Goal: Task Accomplishment & Management: Complete application form

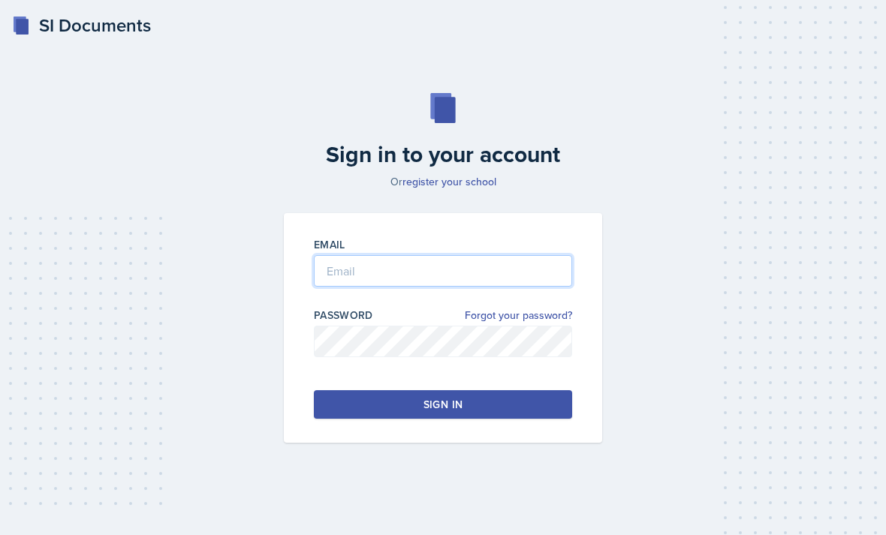
click at [355, 287] on input "email" at bounding box center [443, 271] width 258 height 32
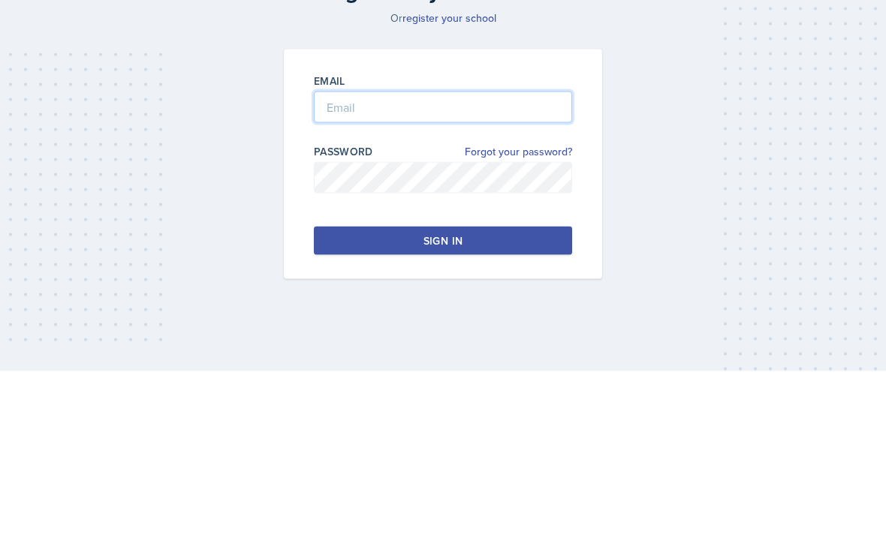
type input "[PERSON_NAME][EMAIL_ADDRESS][PERSON_NAME][DOMAIN_NAME]"
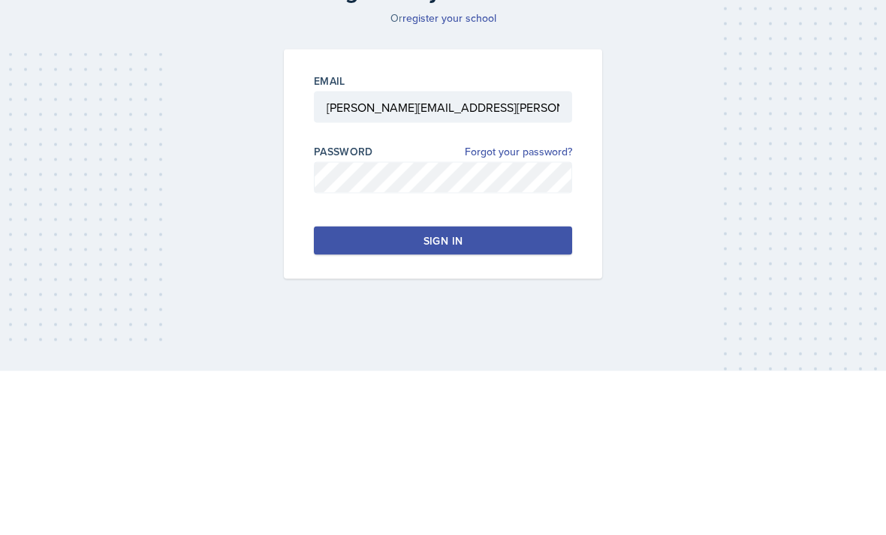
scroll to position [48, 0]
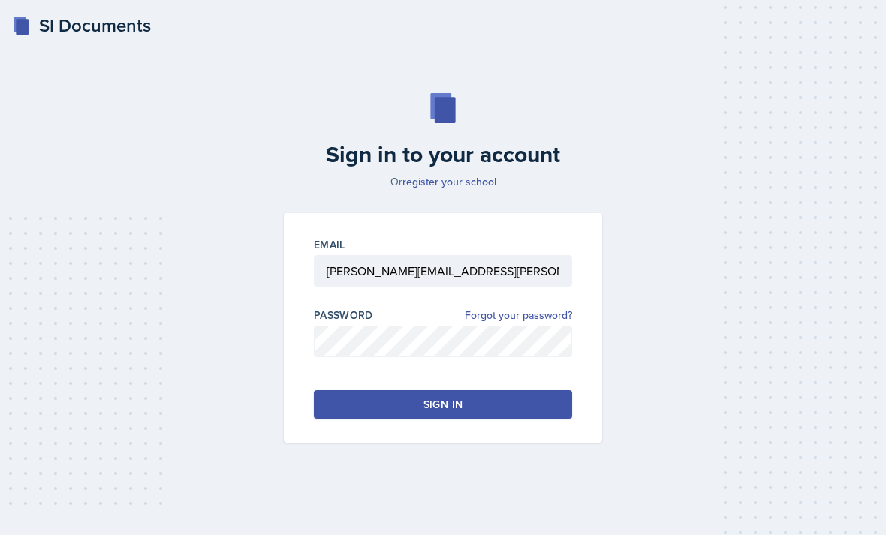
click at [399, 390] on button "Sign in" at bounding box center [443, 404] width 258 height 29
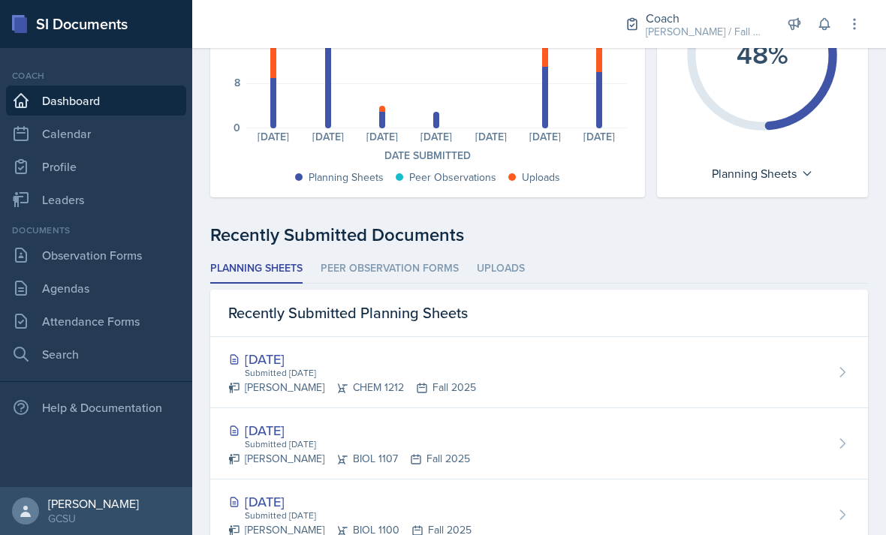
scroll to position [221, 0]
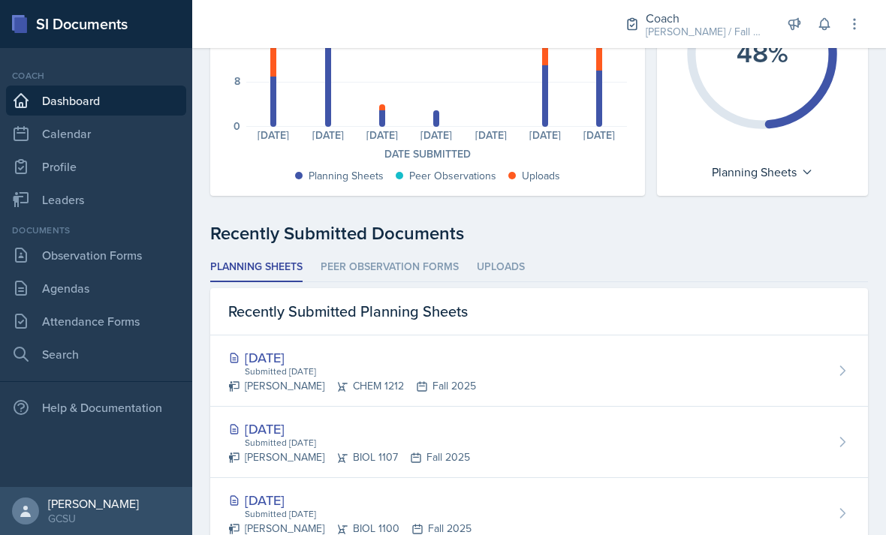
click at [31, 195] on link "Leaders" at bounding box center [96, 200] width 180 height 30
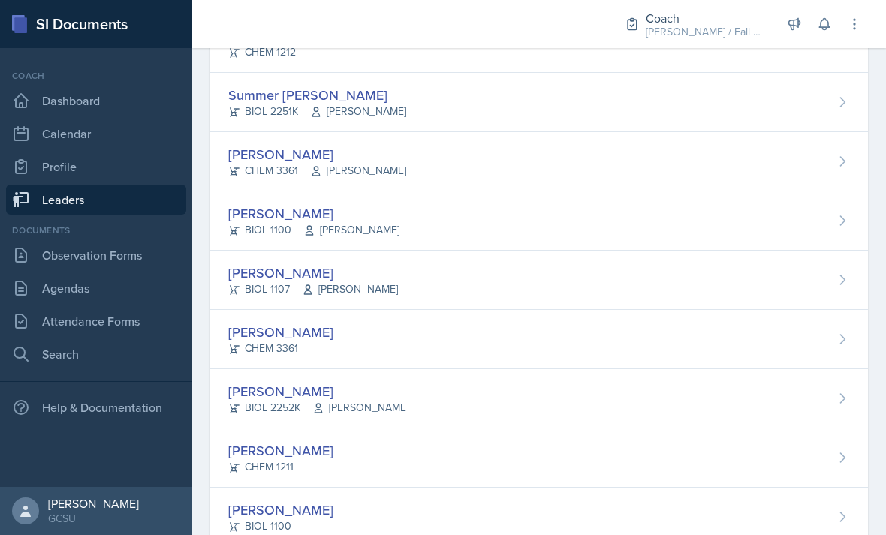
scroll to position [1485, 0]
click at [281, 507] on div "[PERSON_NAME]" at bounding box center [280, 511] width 105 height 20
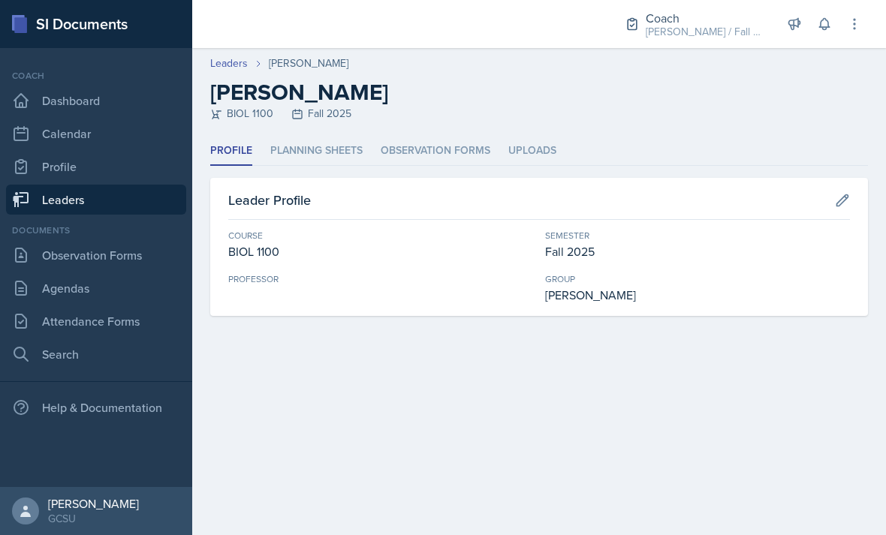
click at [317, 161] on li "Planning Sheets" at bounding box center [316, 151] width 92 height 29
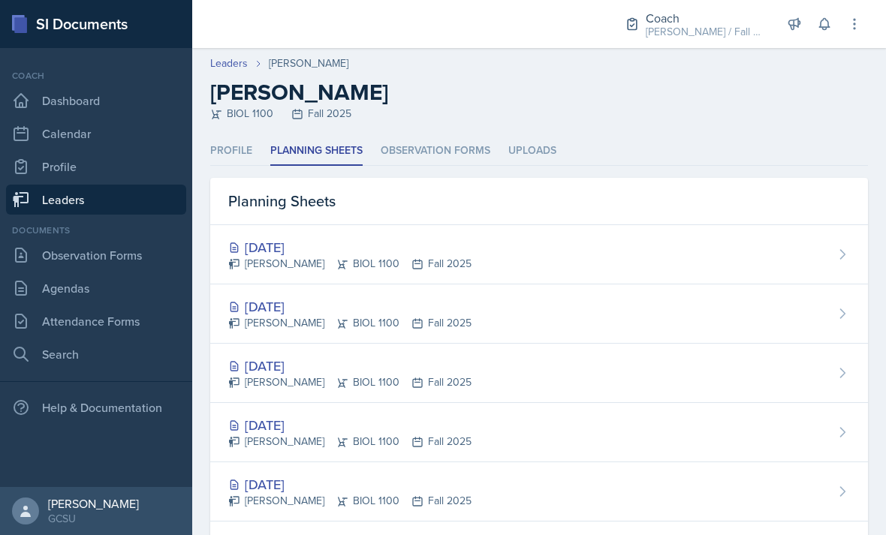
click at [257, 248] on div "[DATE]" at bounding box center [349, 247] width 243 height 20
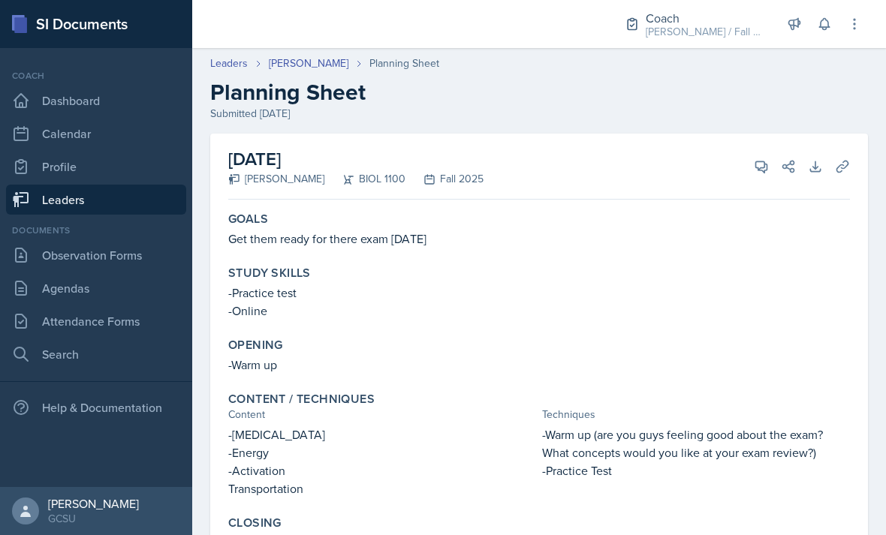
click at [320, 68] on link "[PERSON_NAME]" at bounding box center [309, 64] width 80 height 16
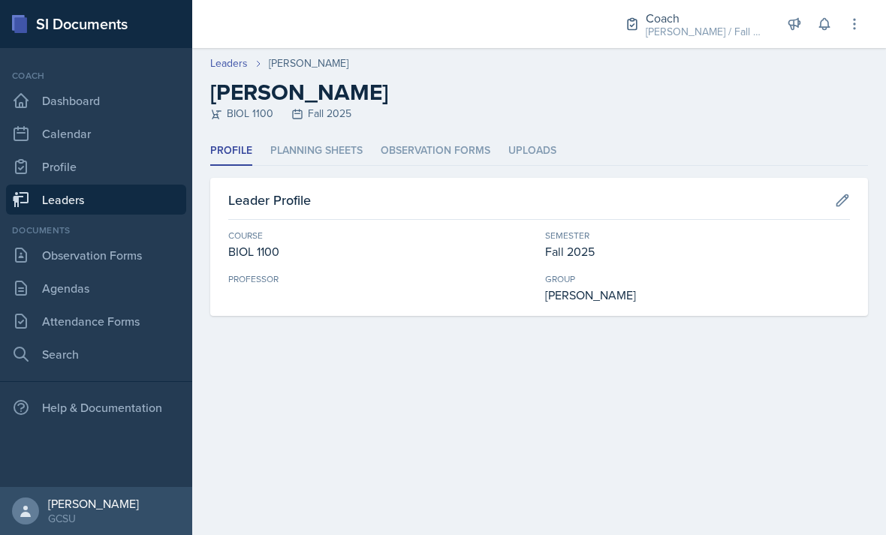
click at [321, 162] on li "Planning Sheets" at bounding box center [316, 151] width 92 height 29
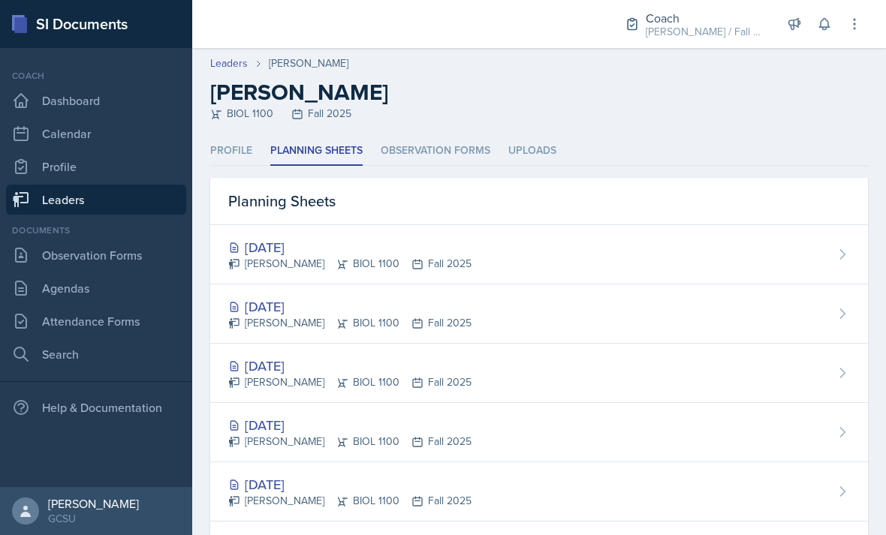
click at [323, 306] on div "[DATE]" at bounding box center [349, 306] width 243 height 20
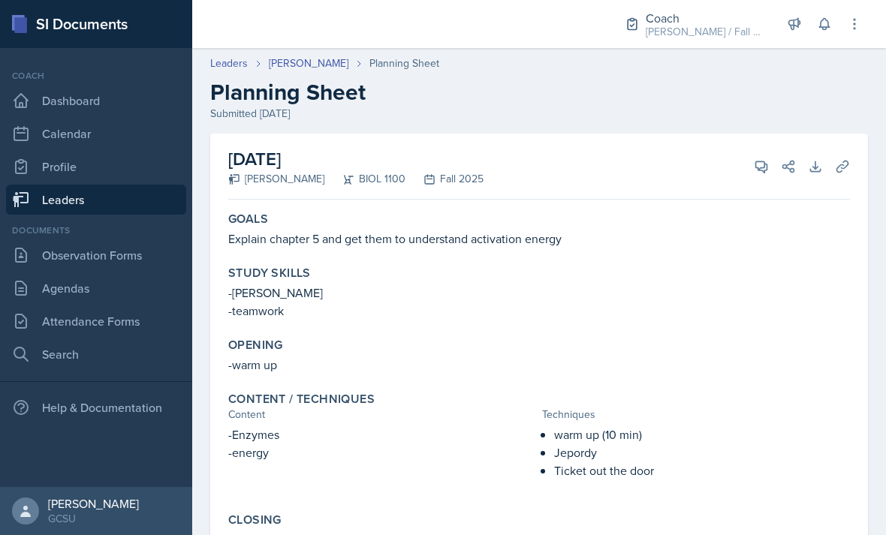
click at [326, 60] on link "[PERSON_NAME]" at bounding box center [309, 64] width 80 height 16
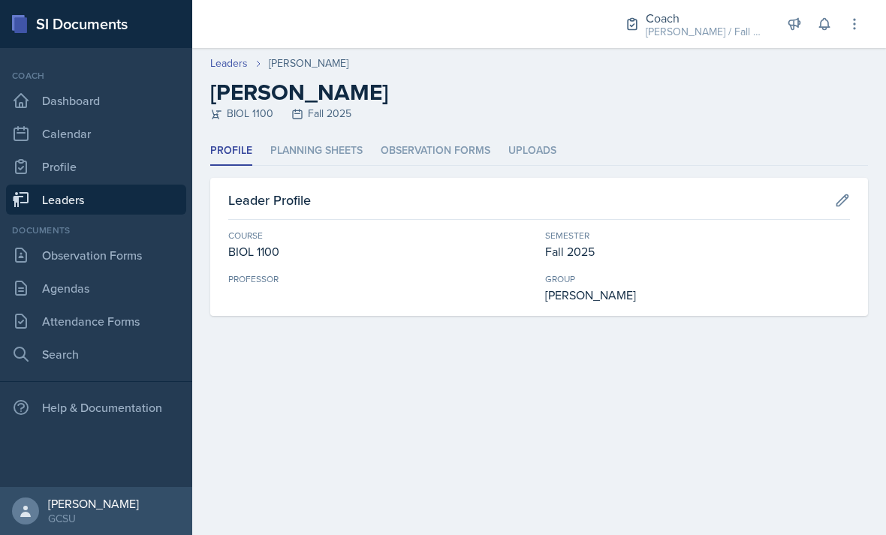
click at [349, 138] on li "Planning Sheets" at bounding box center [316, 151] width 92 height 29
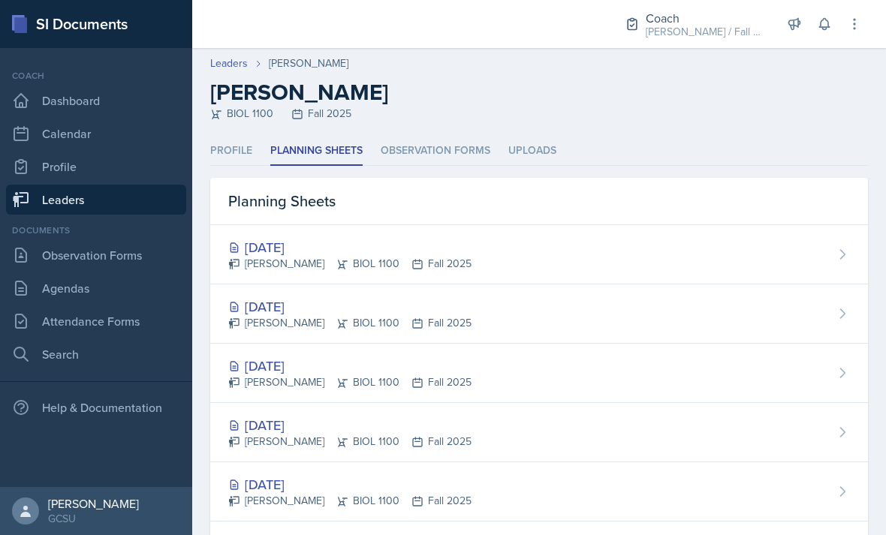
click at [150, 256] on link "Observation Forms" at bounding box center [96, 255] width 180 height 30
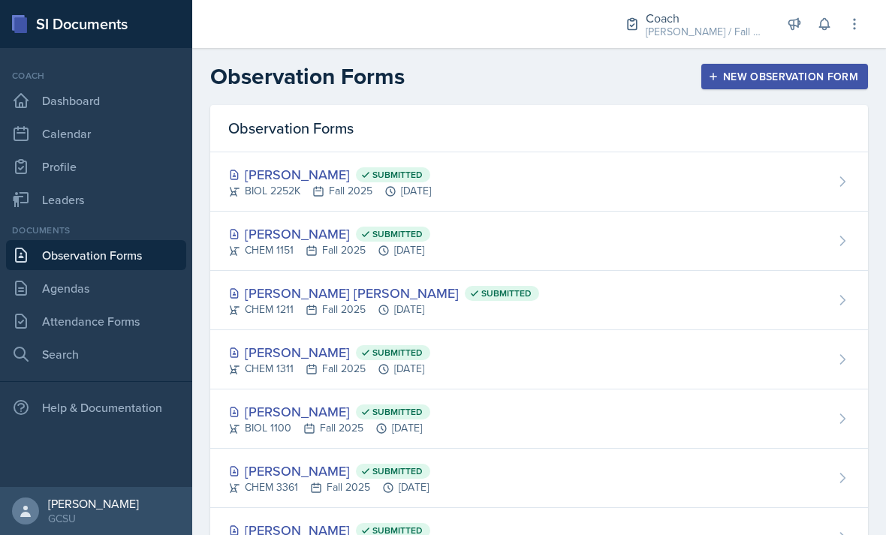
click at [790, 76] on div "New Observation Form" at bounding box center [784, 77] width 147 height 12
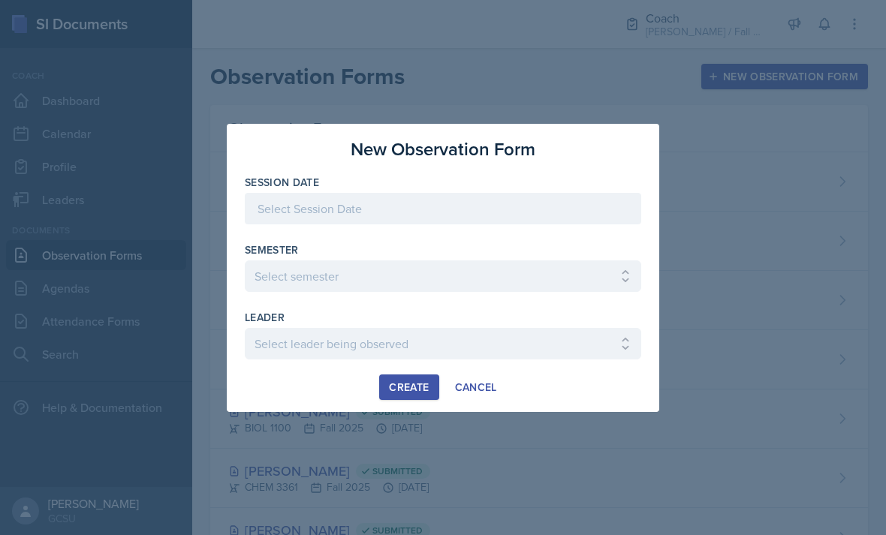
click at [586, 203] on div at bounding box center [443, 209] width 396 height 32
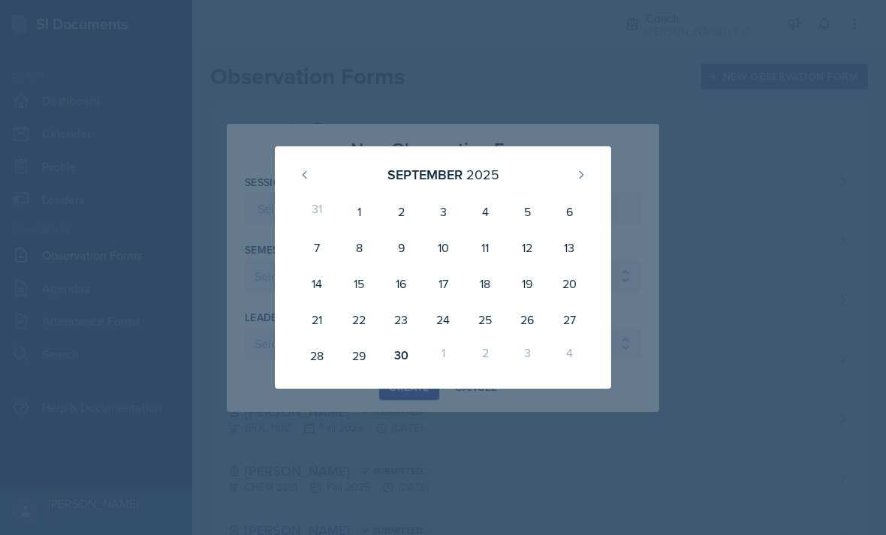
click at [397, 349] on div "30" at bounding box center [401, 356] width 42 height 36
type input "[DATE]"
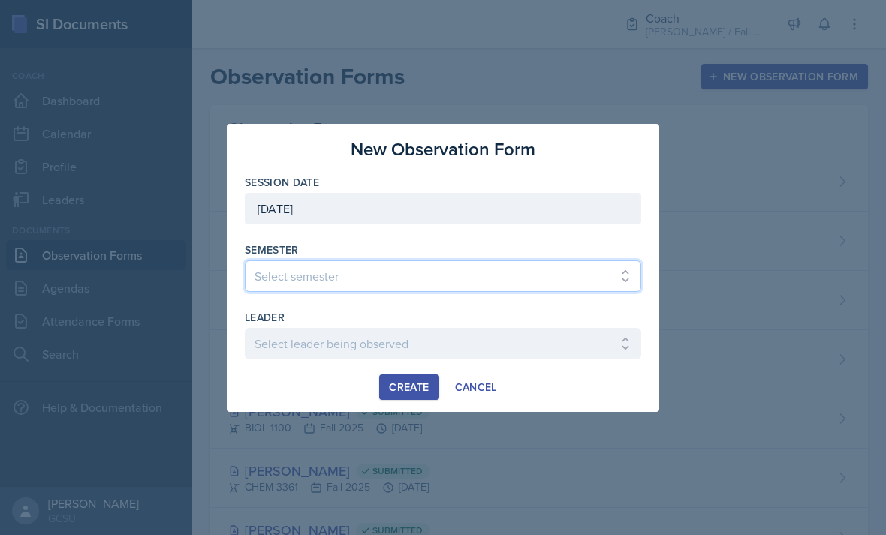
click at [495, 265] on select "Select semester All Spring 2020 Fall 2023 Spring 2019 Spring 2018 Fall 2017 Spr…" at bounding box center [443, 276] width 396 height 32
select select "986fdc3e-2246-4ffd-9cb8-78666de4ebed"
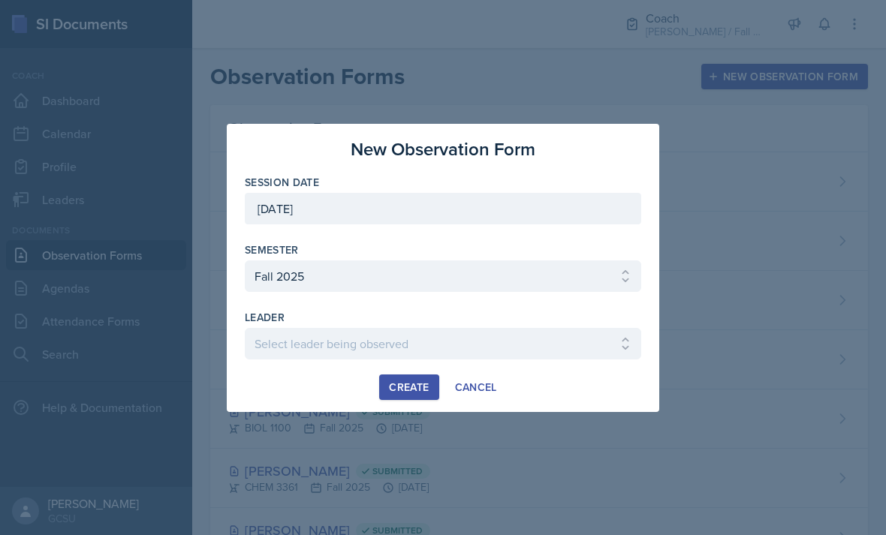
click at [480, 344] on select "Select leader being observed [PERSON_NAME] / MATH 1113 / [PERSON_NAME] [PERSON_…" at bounding box center [443, 344] width 396 height 32
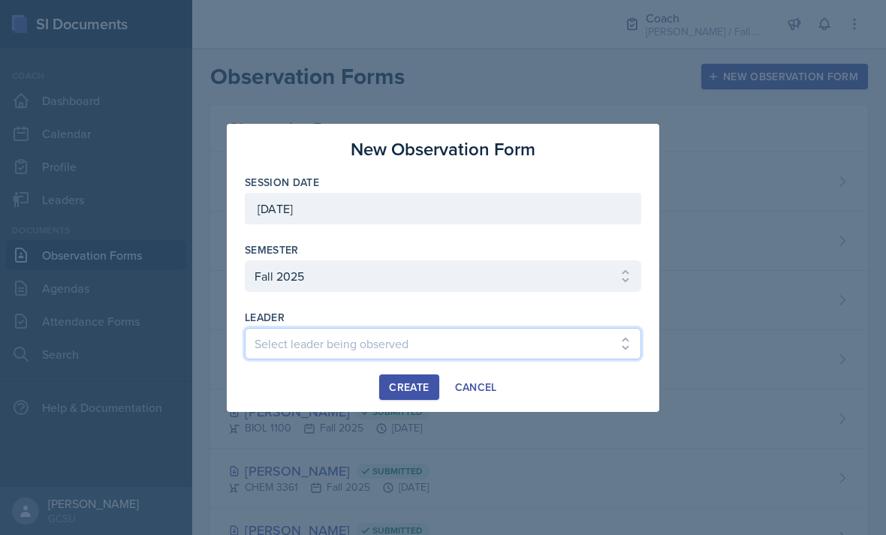
select select "a0f9e70b-a0dd-47be-9fb9-45f814c7ffb5"
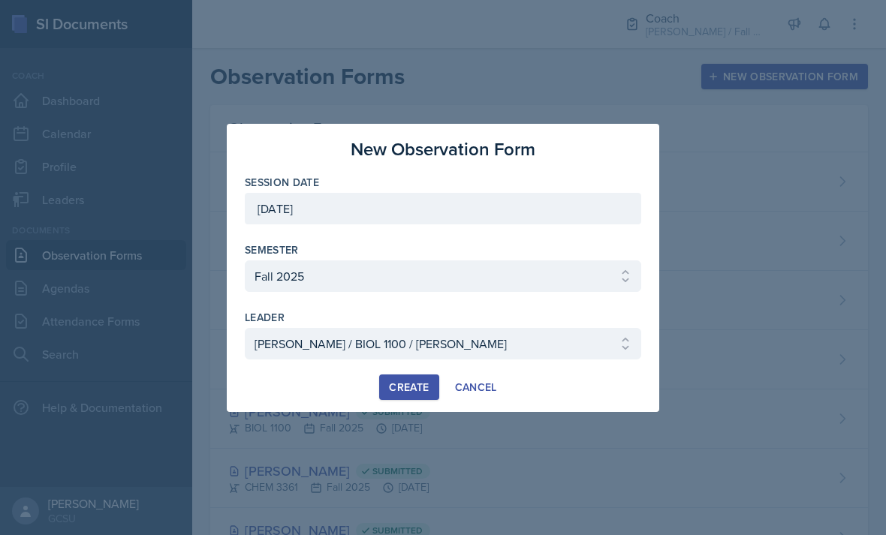
click at [410, 384] on div "Create" at bounding box center [409, 387] width 40 height 12
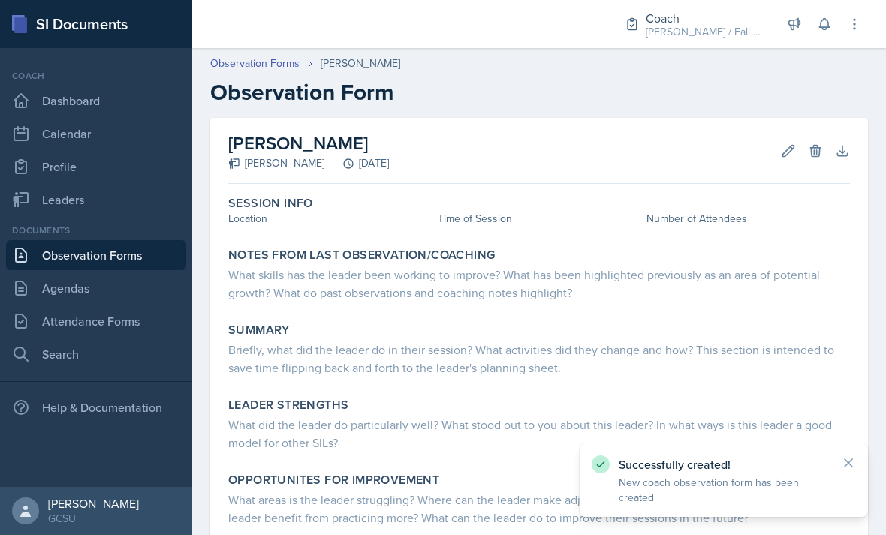
click at [287, 228] on div "Session Info Location Time of Session Number of Attendees" at bounding box center [538, 213] width 633 height 46
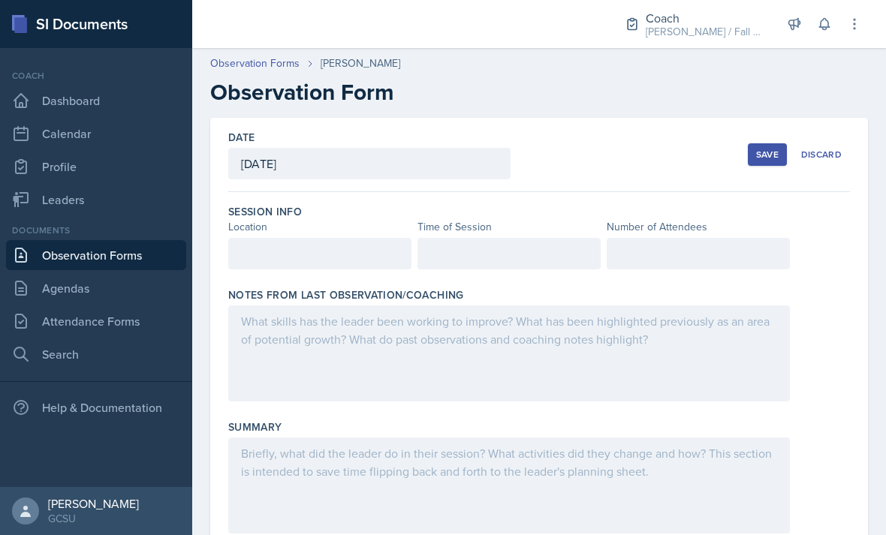
click at [347, 262] on div at bounding box center [319, 254] width 183 height 32
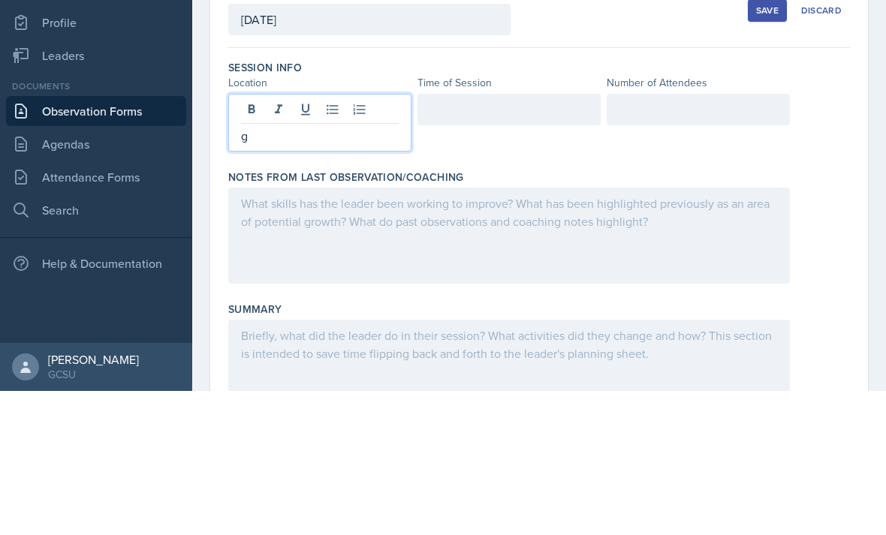
scroll to position [48, 0]
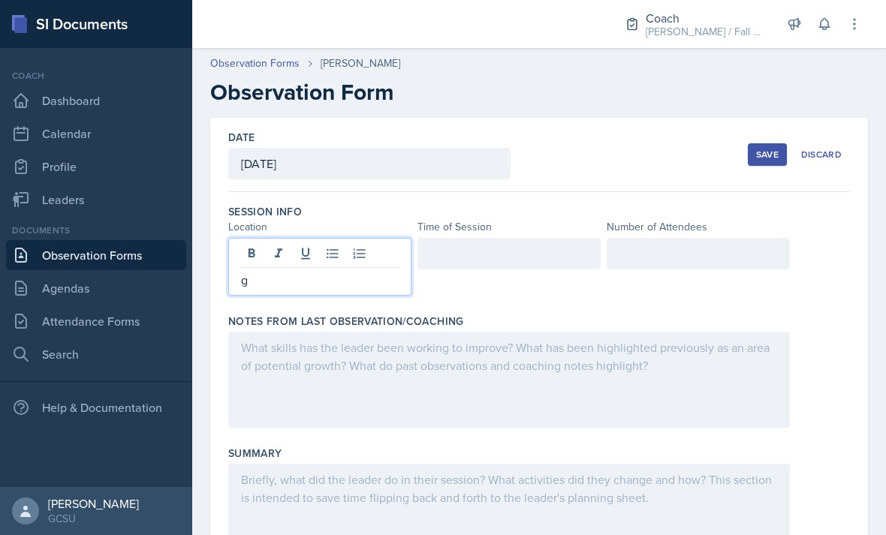
click at [357, 271] on p "g" at bounding box center [320, 280] width 158 height 18
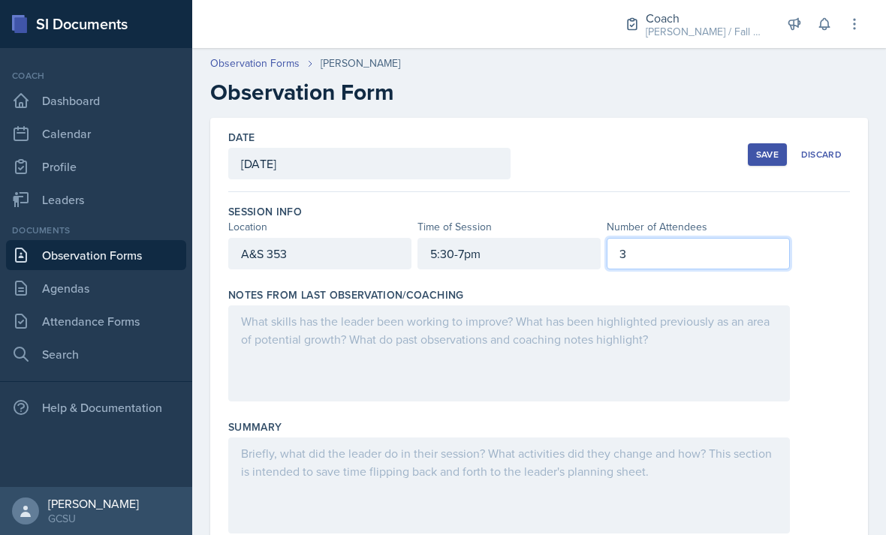
click at [638, 351] on div at bounding box center [508, 353] width 561 height 96
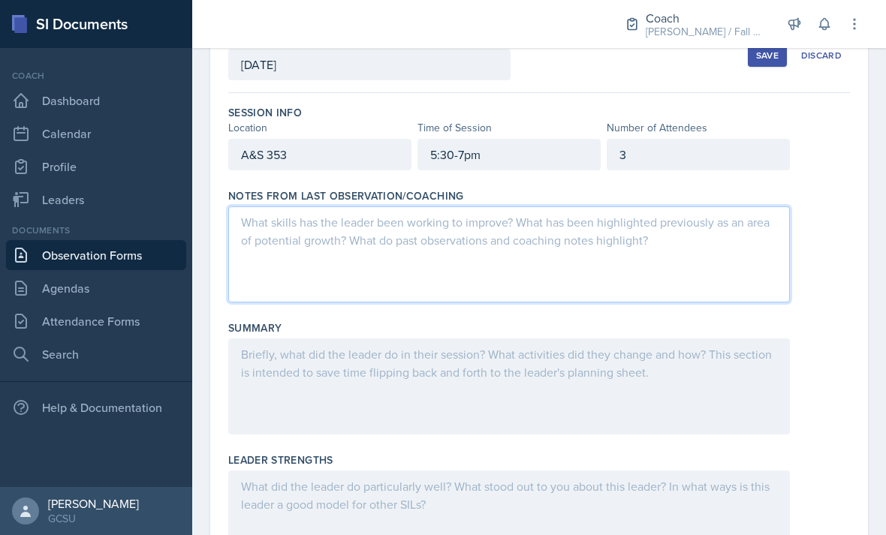
scroll to position [98, 0]
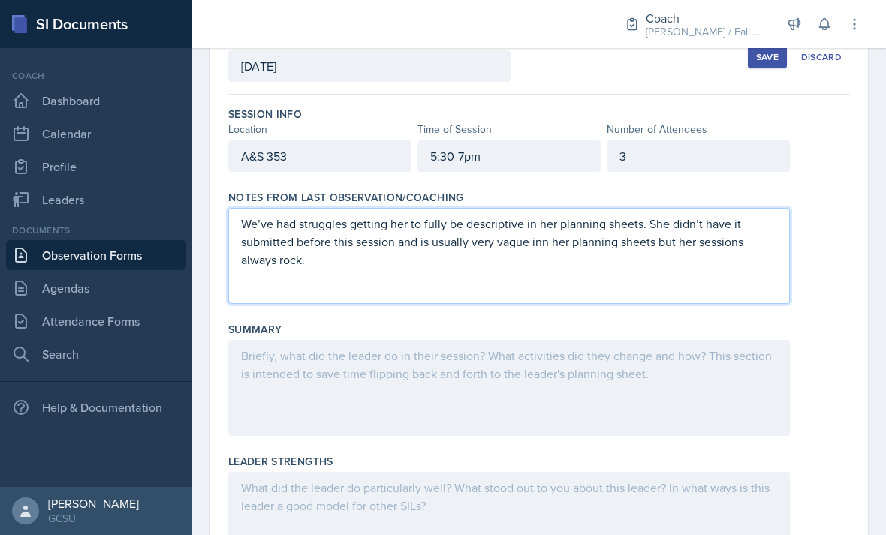
click at [719, 140] on div "3" at bounding box center [697, 156] width 183 height 32
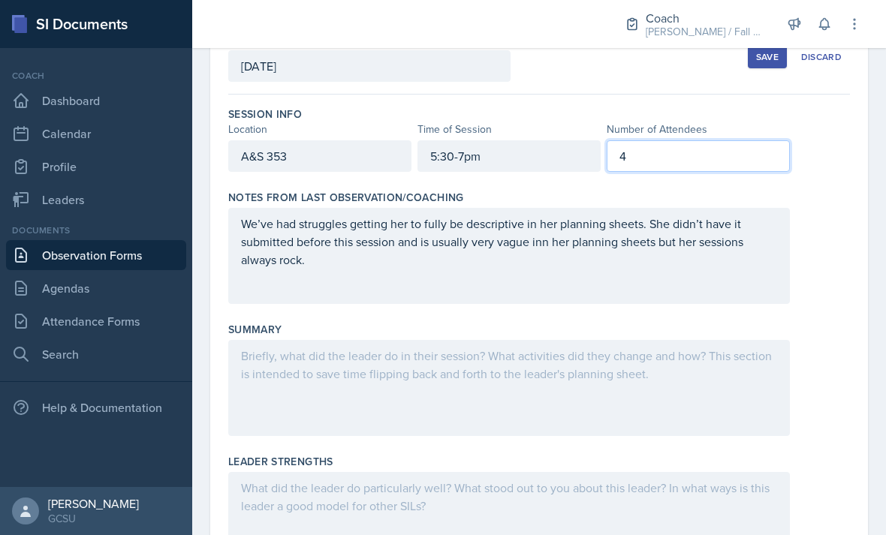
click at [823, 367] on div at bounding box center [538, 388] width 621 height 96
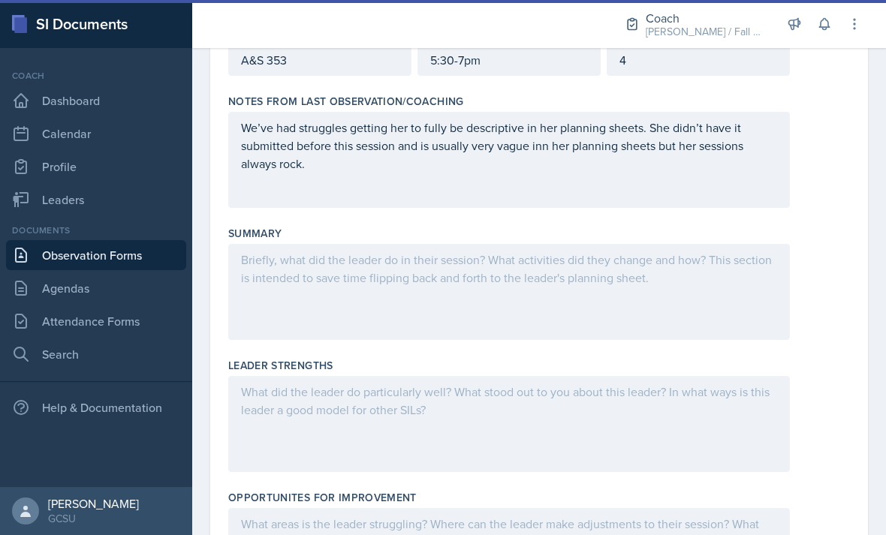
scroll to position [199, 0]
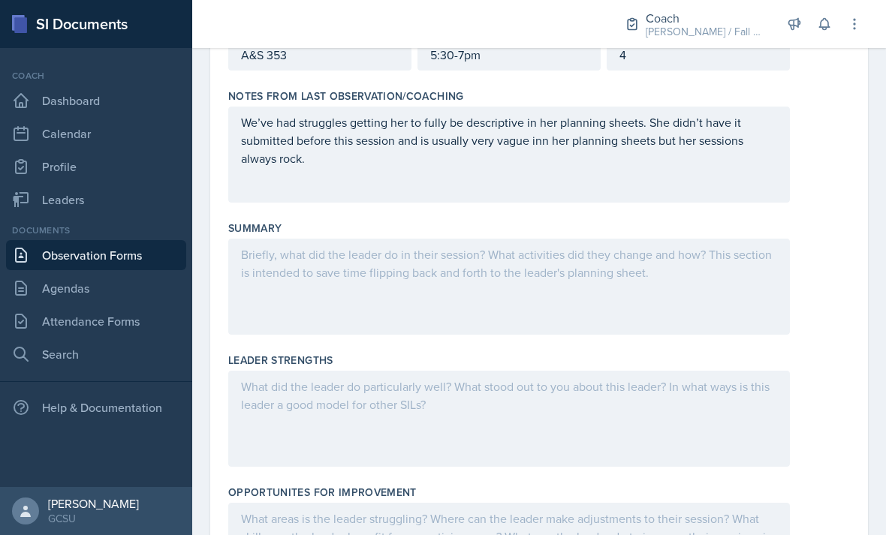
click at [270, 239] on div at bounding box center [508, 287] width 561 height 96
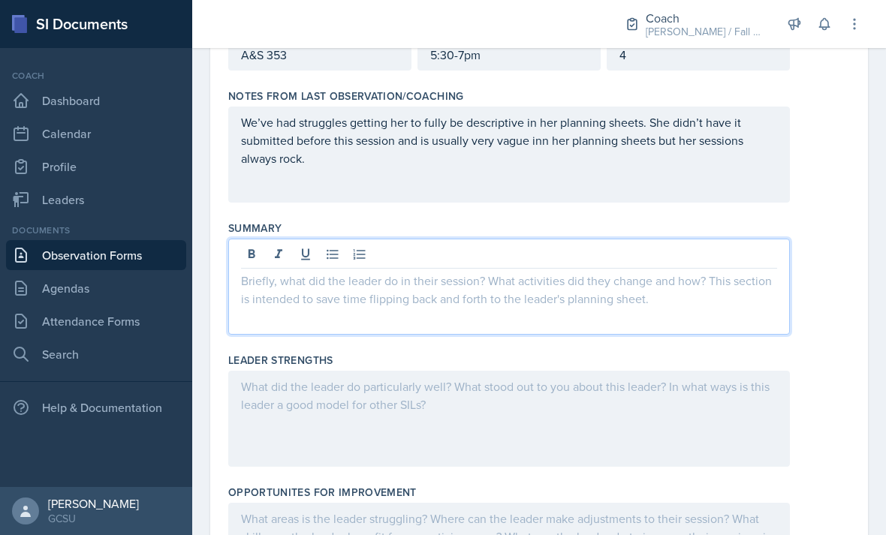
click at [342, 244] on button at bounding box center [332, 254] width 21 height 21
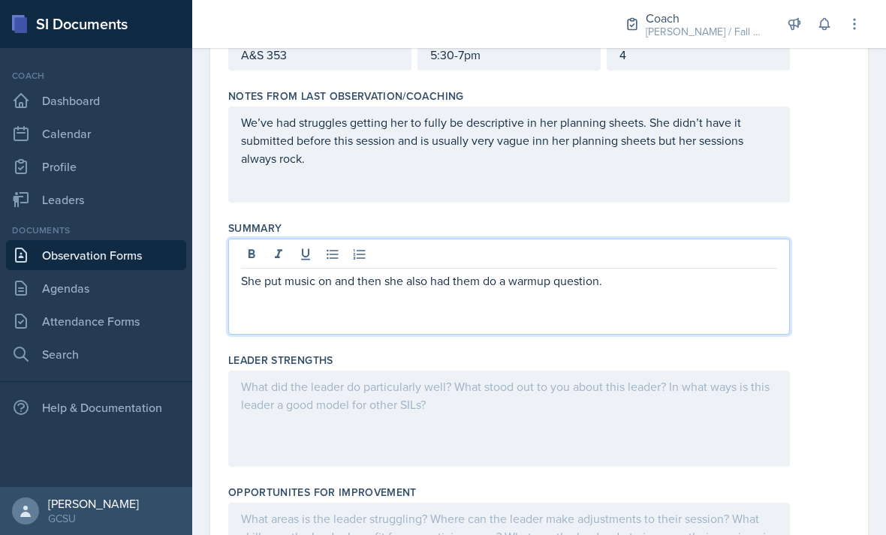
click at [334, 247] on icon at bounding box center [332, 254] width 15 height 15
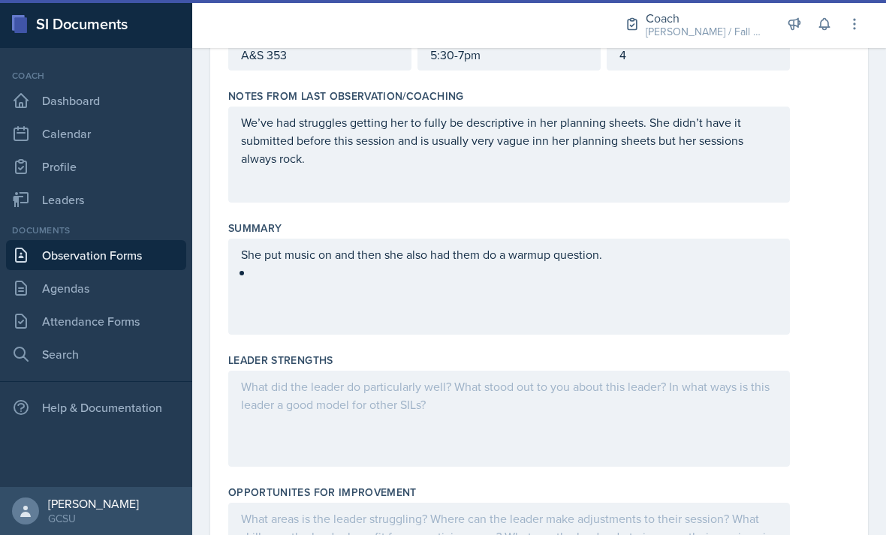
scroll to position [158, 0]
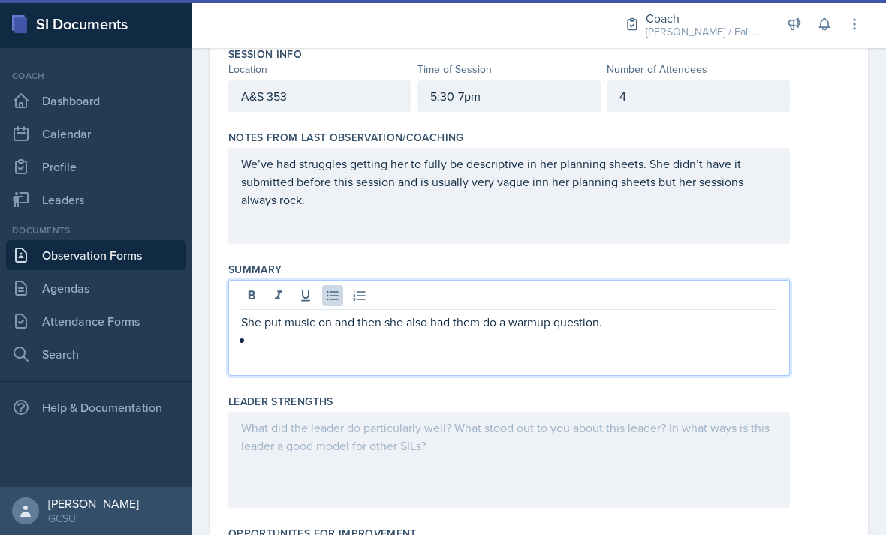
click at [709, 80] on div "4" at bounding box center [697, 96] width 183 height 32
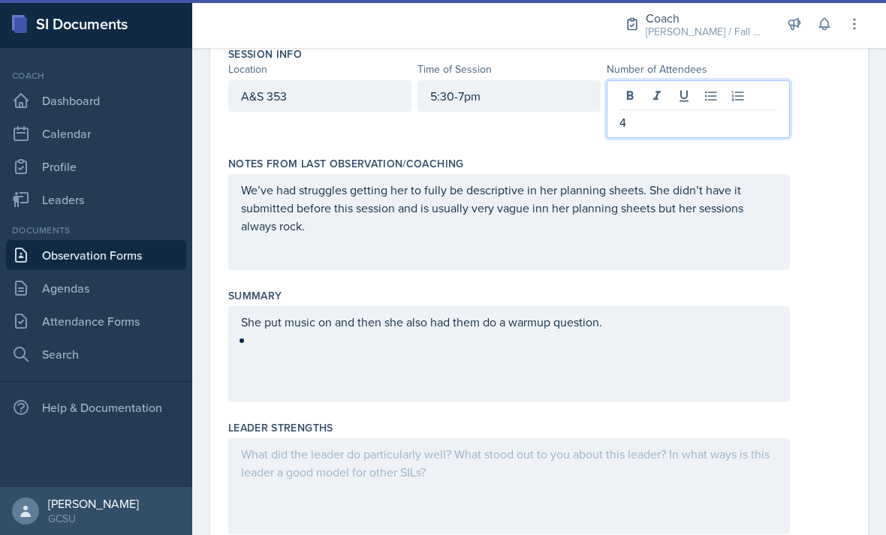
click at [705, 113] on p "4" at bounding box center [698, 122] width 158 height 18
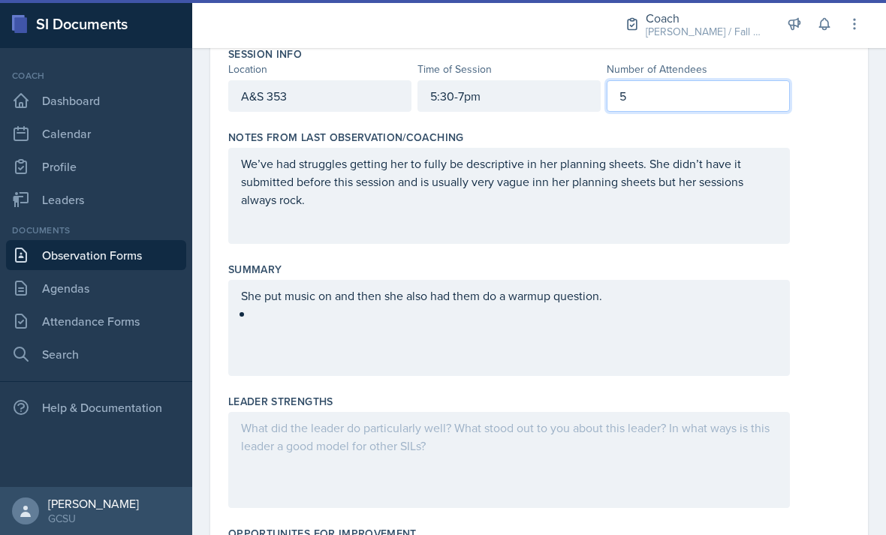
click at [814, 334] on div "Summary She put music on and then she also had them do a warmup question." at bounding box center [538, 322] width 621 height 132
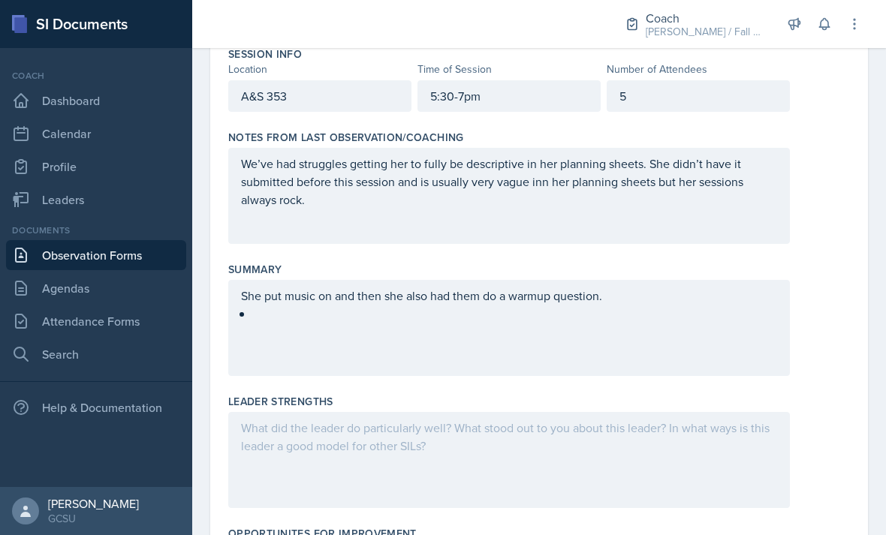
click at [705, 47] on div "Session Info" at bounding box center [538, 54] width 621 height 15
click at [446, 310] on div "She put music on and then she also had them do a warmup question." at bounding box center [508, 328] width 561 height 96
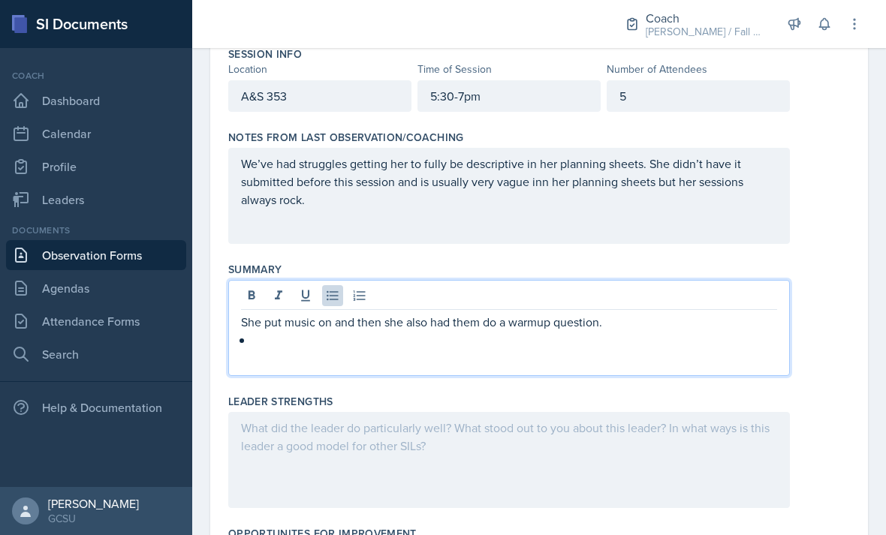
click at [534, 313] on p "She put music on and then she also had them do a warmup question." at bounding box center [509, 322] width 536 height 18
click at [447, 331] on p at bounding box center [515, 340] width 524 height 18
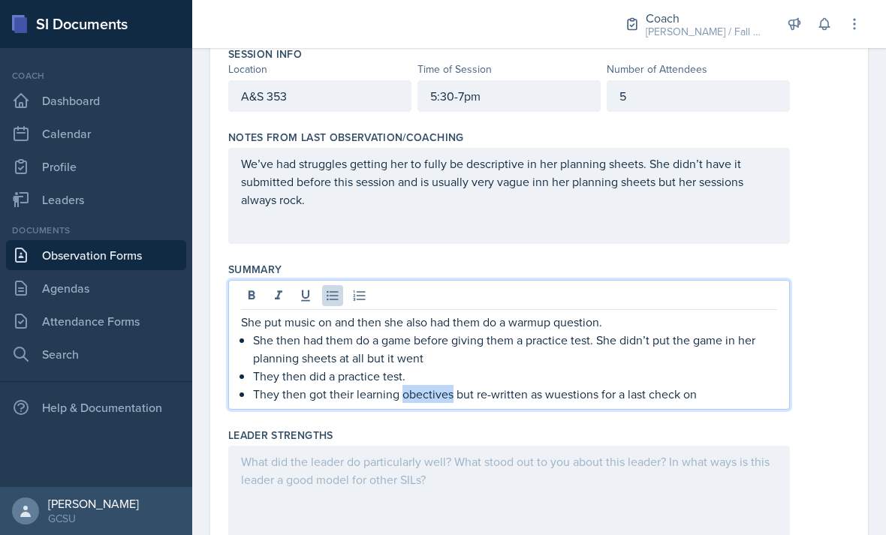
click at [437, 385] on p "They then got their learning obectives but re-written as wuestions for a last c…" at bounding box center [515, 394] width 524 height 18
click at [579, 385] on p "They then got their learning objectives but re-written as wuestions for a last …" at bounding box center [515, 394] width 524 height 18
click at [718, 385] on p "They then got their learning objectives but re-written as questions for a last …" at bounding box center [515, 394] width 524 height 18
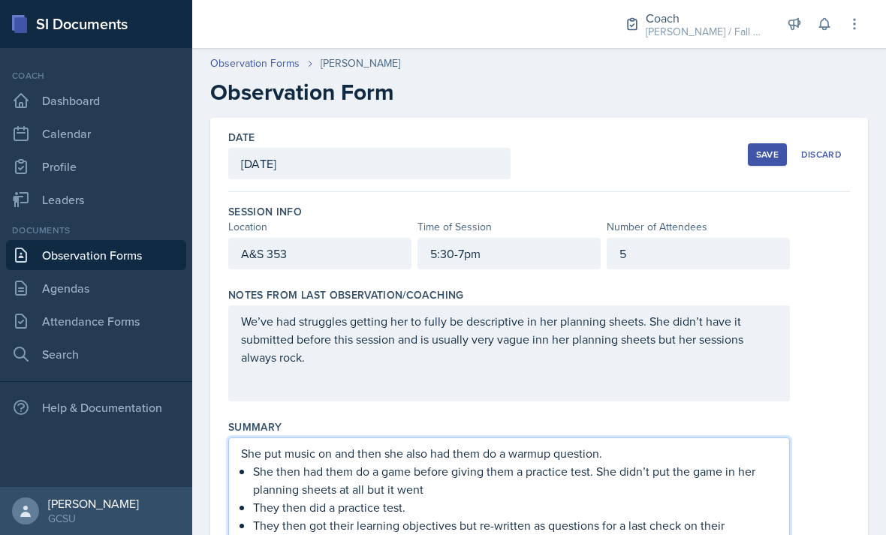
scroll to position [0, 0]
click at [769, 149] on div "Save" at bounding box center [767, 155] width 23 height 12
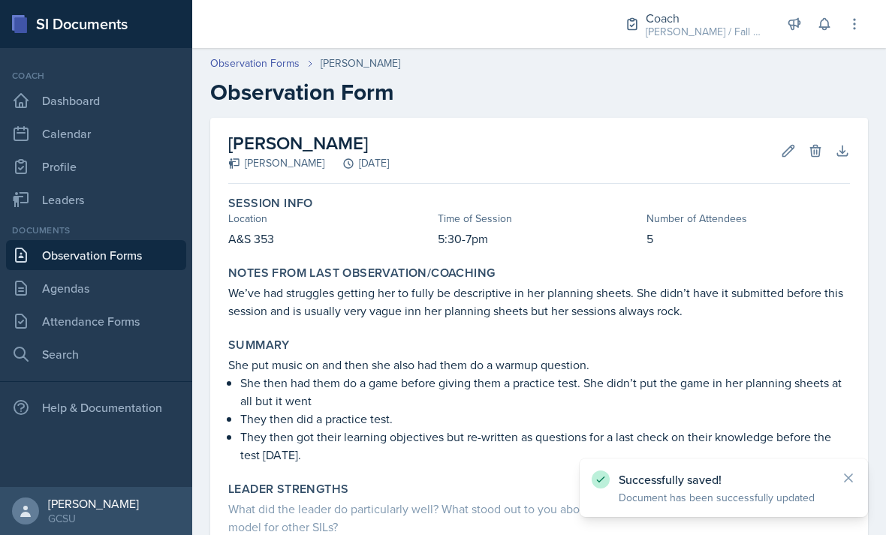
click at [703, 230] on p "5" at bounding box center [747, 239] width 203 height 18
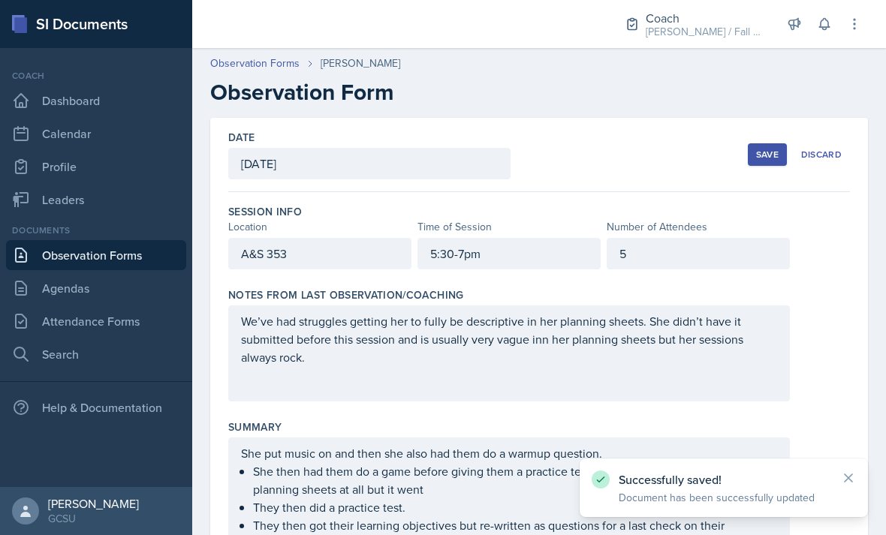
click at [709, 238] on div "5" at bounding box center [697, 254] width 183 height 32
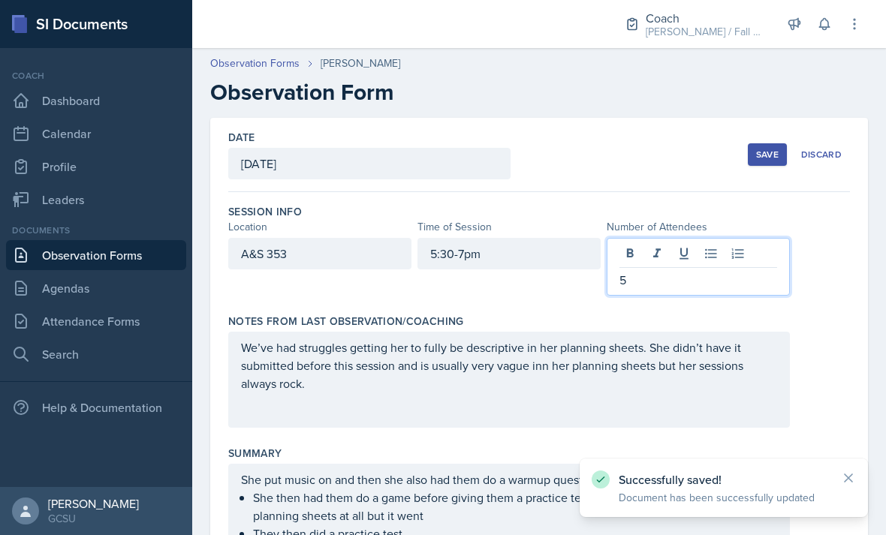
click at [689, 271] on p "5" at bounding box center [698, 280] width 158 height 18
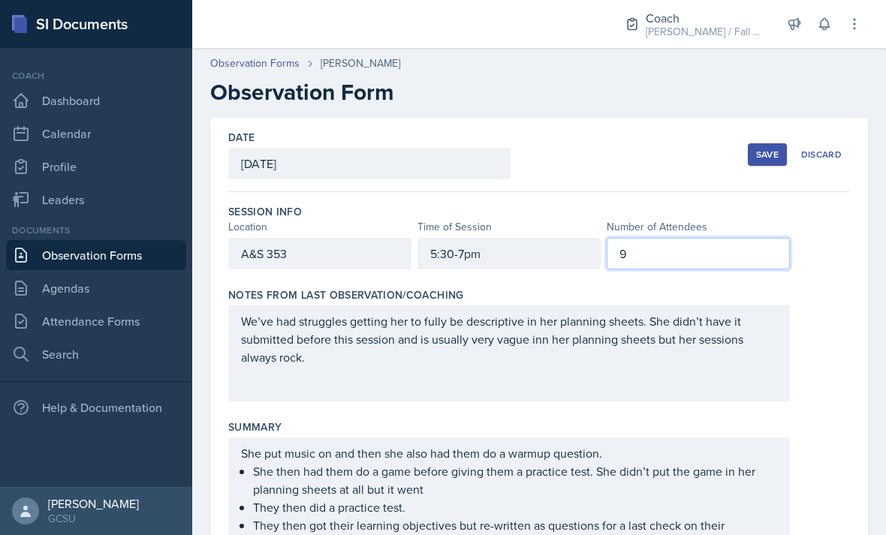
click at [836, 305] on div "We’ve had struggles getting her to fully be descriptive in her planning sheets.…" at bounding box center [538, 353] width 621 height 96
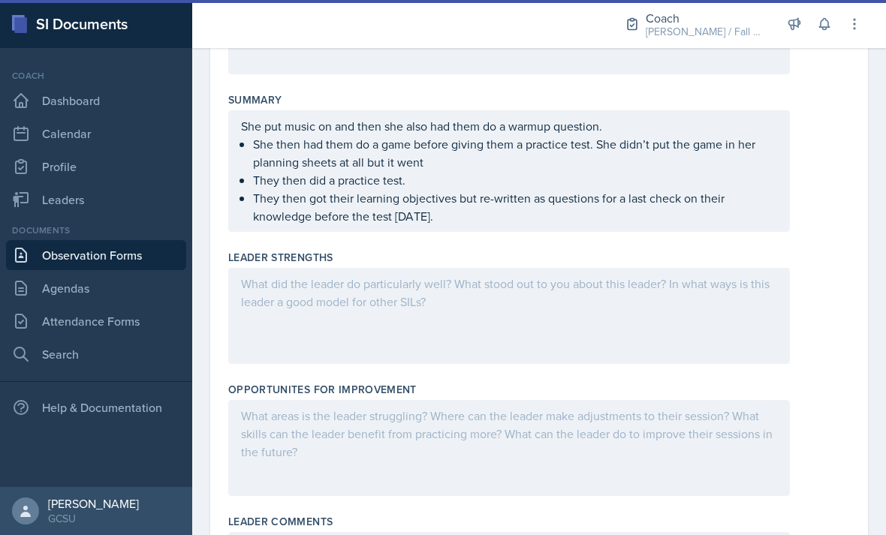
scroll to position [331, 0]
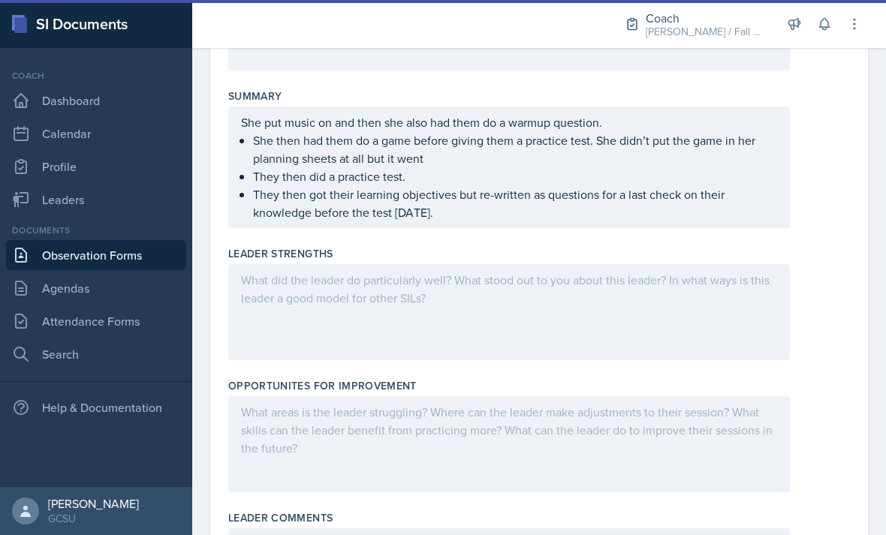
click at [723, 185] on p "They then got their learning objectives but re-written as questions for a last …" at bounding box center [515, 203] width 524 height 36
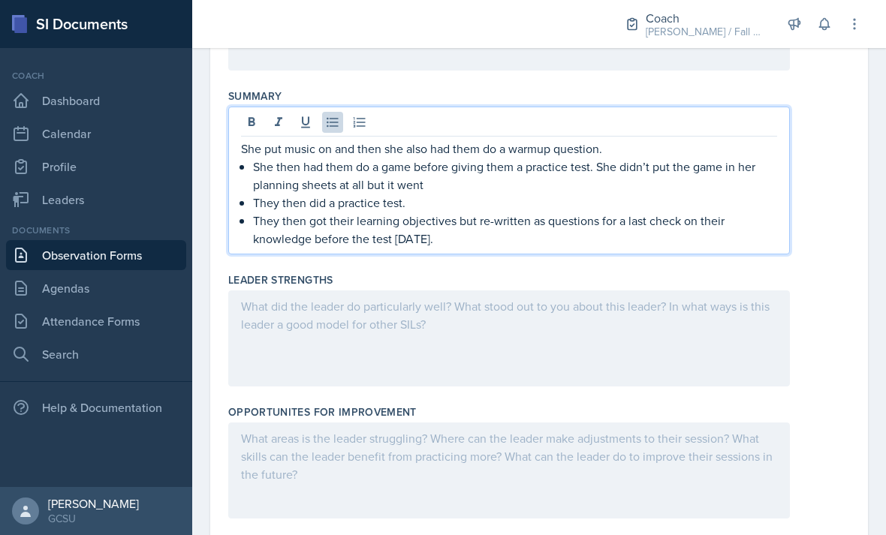
click at [726, 212] on p "They then got their learning objectives but re-written as questions for a last …" at bounding box center [515, 230] width 524 height 36
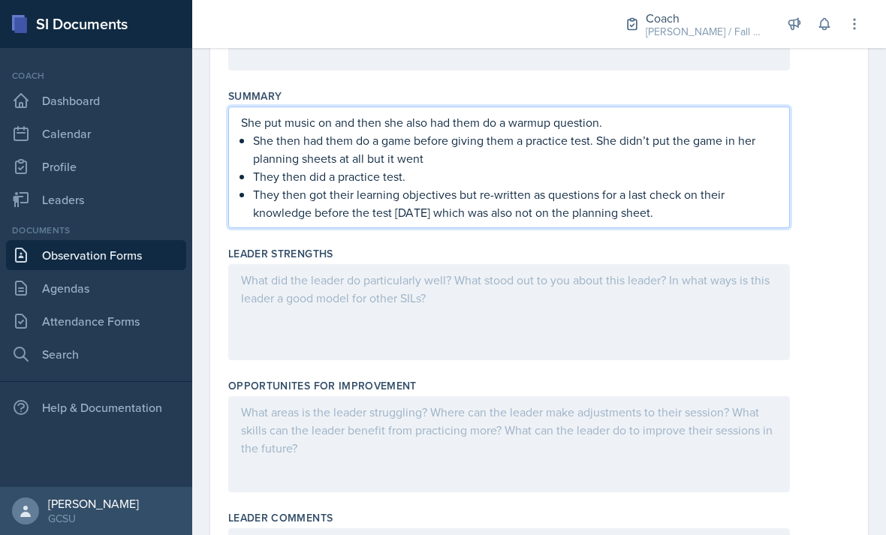
click at [802, 372] on div "Opportunites for Improvement" at bounding box center [538, 438] width 621 height 132
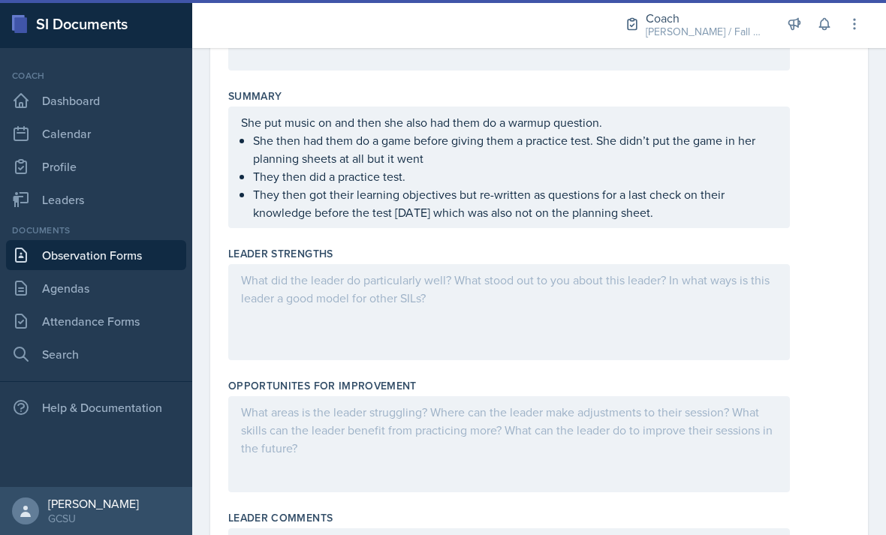
click at [671, 264] on div at bounding box center [508, 312] width 561 height 96
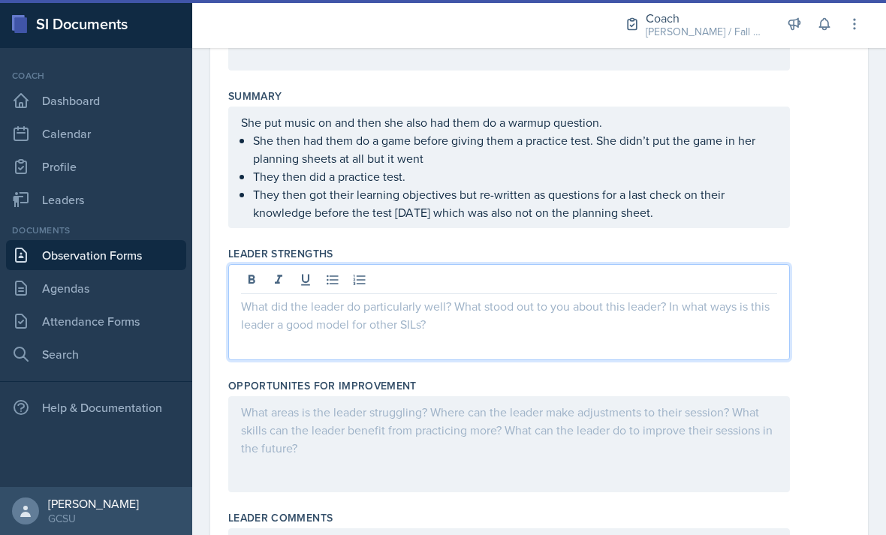
click at [336, 269] on button at bounding box center [332, 279] width 21 height 21
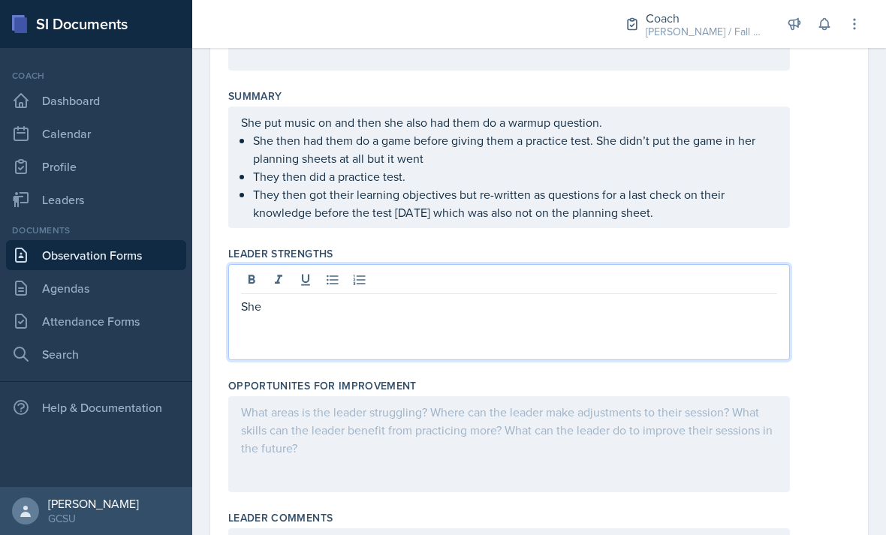
click at [341, 269] on button at bounding box center [332, 279] width 21 height 21
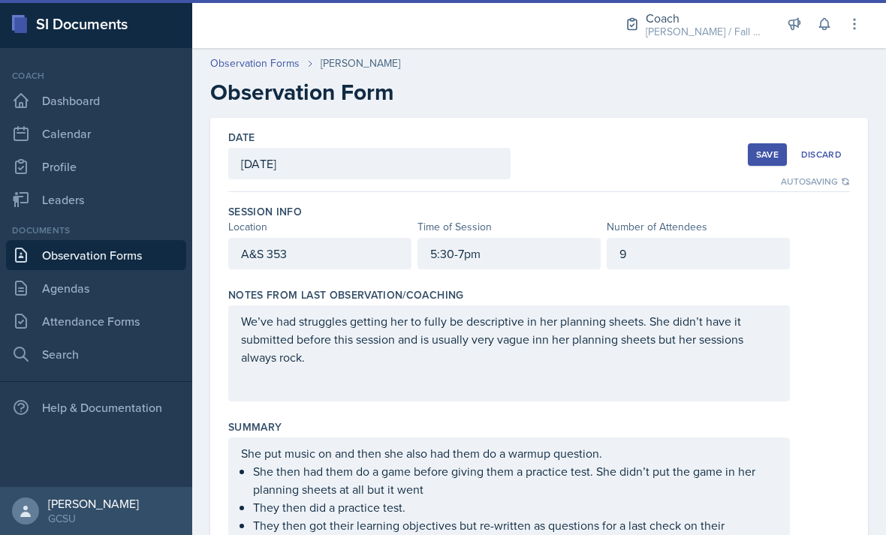
scroll to position [0, 0]
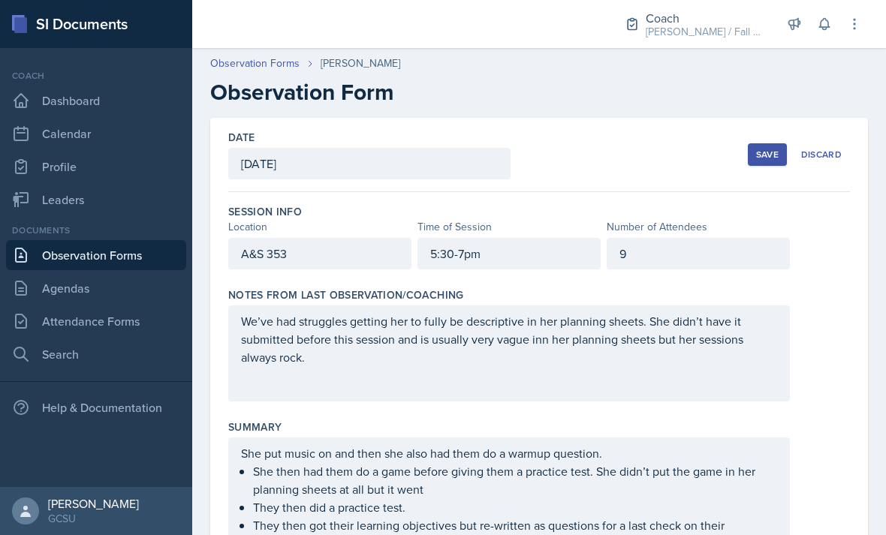
click at [724, 238] on div "9" at bounding box center [697, 254] width 183 height 32
click at [818, 420] on div "Summary" at bounding box center [538, 427] width 621 height 15
click at [752, 143] on button "Save" at bounding box center [767, 154] width 39 height 23
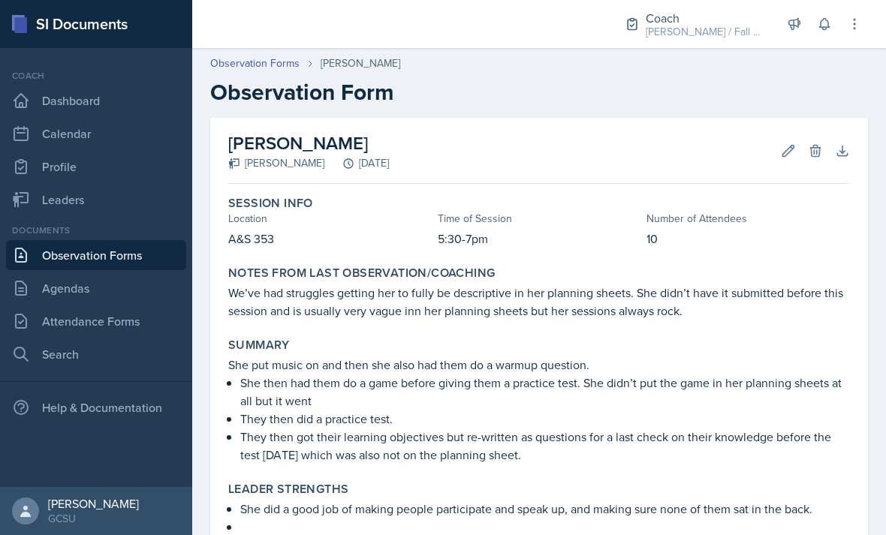
click at [783, 137] on button "Edit" at bounding box center [788, 150] width 27 height 27
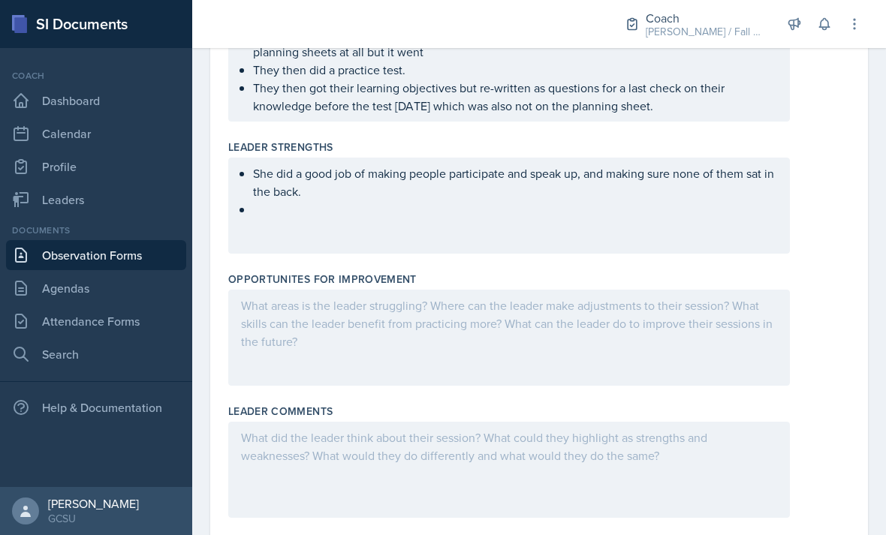
scroll to position [429, 0]
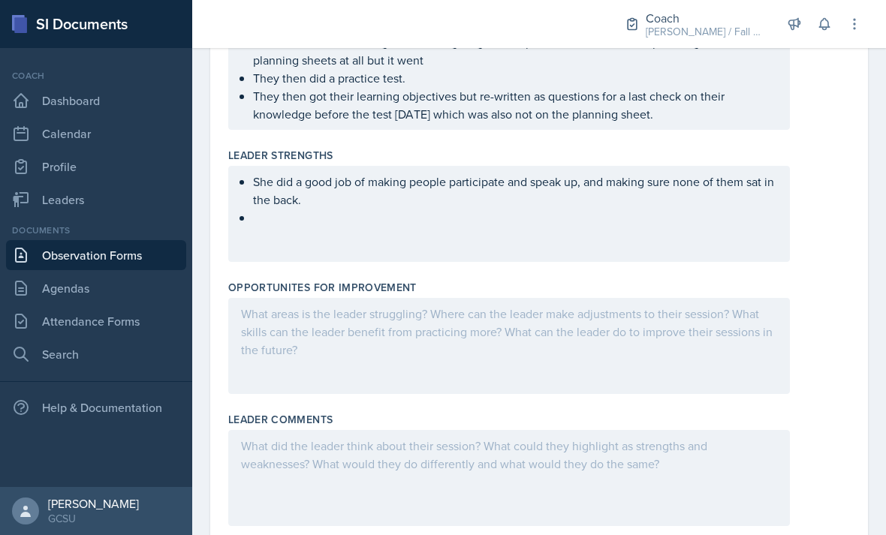
click at [747, 173] on ul "She did a good job of making people participate and speak up, and making sure n…" at bounding box center [515, 200] width 524 height 54
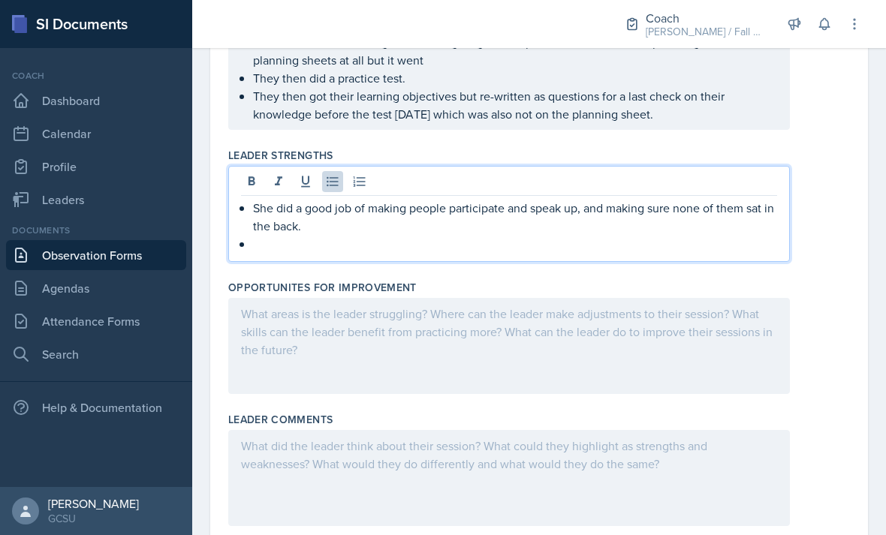
click at [718, 235] on p at bounding box center [515, 244] width 524 height 18
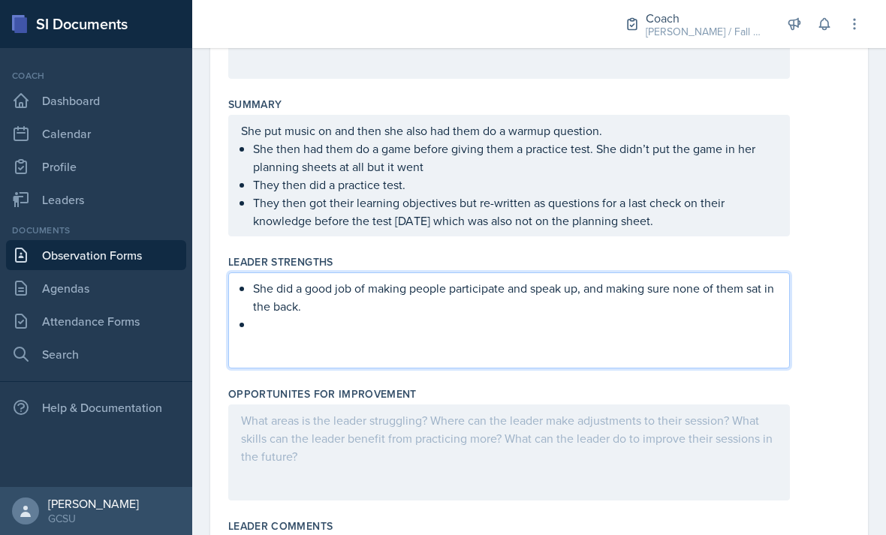
scroll to position [325, 0]
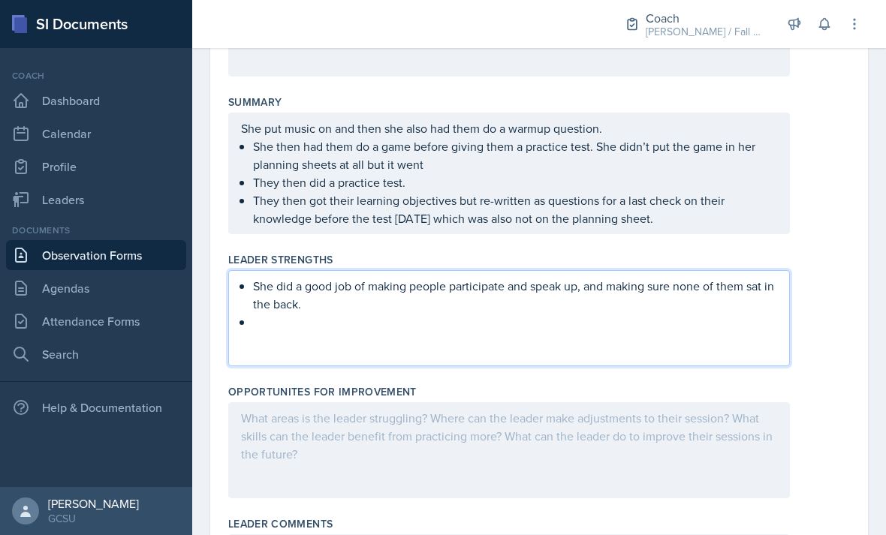
click at [444, 137] on p "She then had them do a game before giving them a practice test. She didn’t put …" at bounding box center [515, 155] width 524 height 36
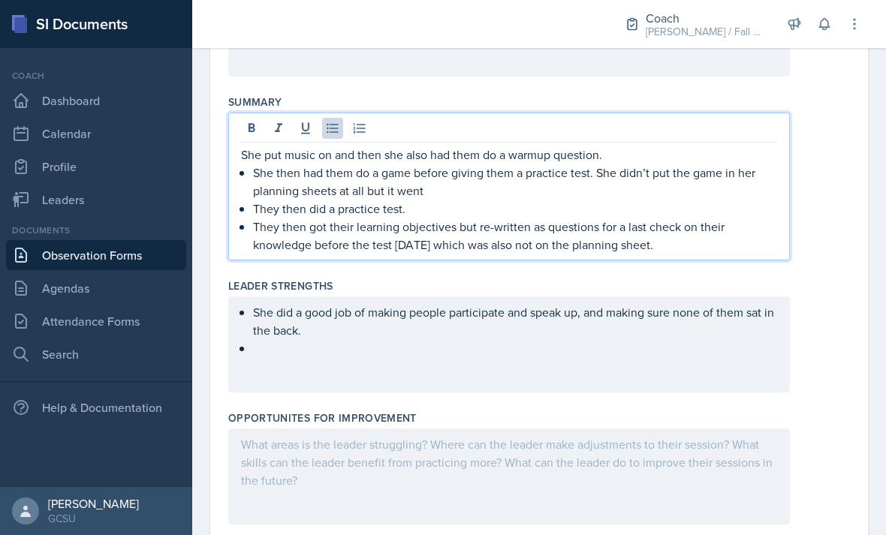
click at [399, 164] on p "She then had them do a game before giving them a practice test. She didn’t put …" at bounding box center [515, 182] width 524 height 36
click at [621, 296] on div "She did a good job of making people participate and speak up, and making sure n…" at bounding box center [508, 344] width 561 height 96
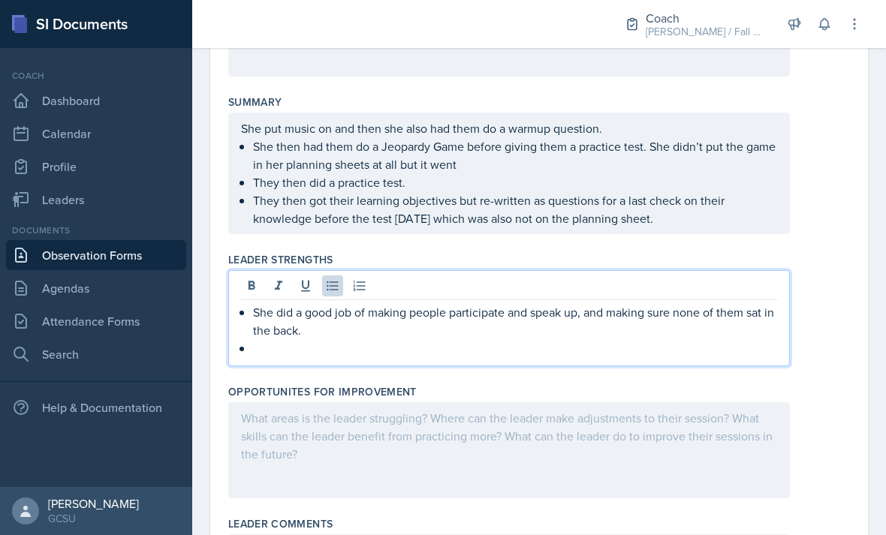
click at [670, 303] on p "She did a good job of making people participate and speak up, and making sure n…" at bounding box center [515, 321] width 524 height 36
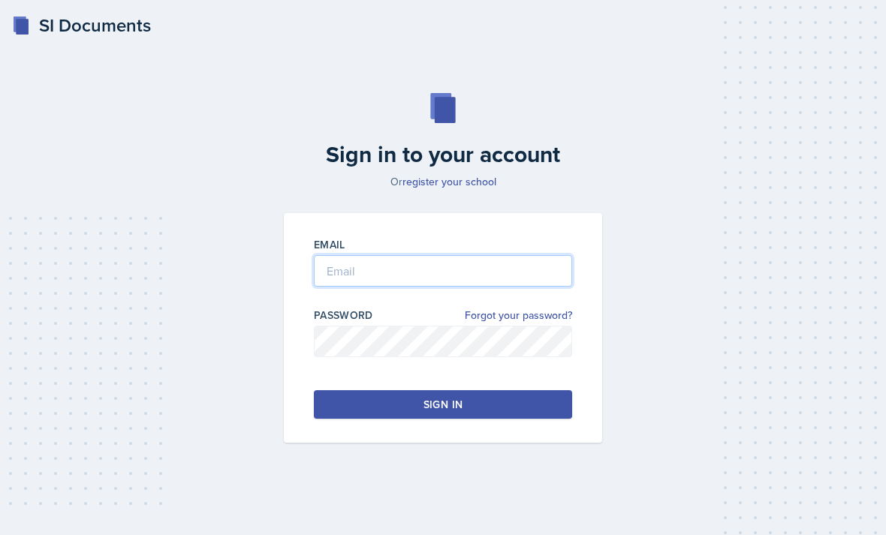
click at [426, 287] on input "email" at bounding box center [443, 271] width 258 height 32
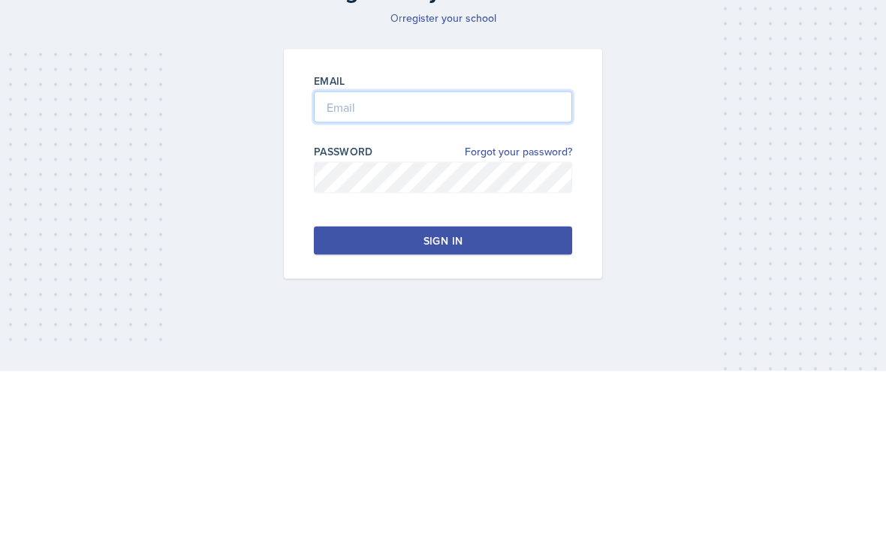
type input "[PERSON_NAME][EMAIL_ADDRESS][PERSON_NAME][DOMAIN_NAME]"
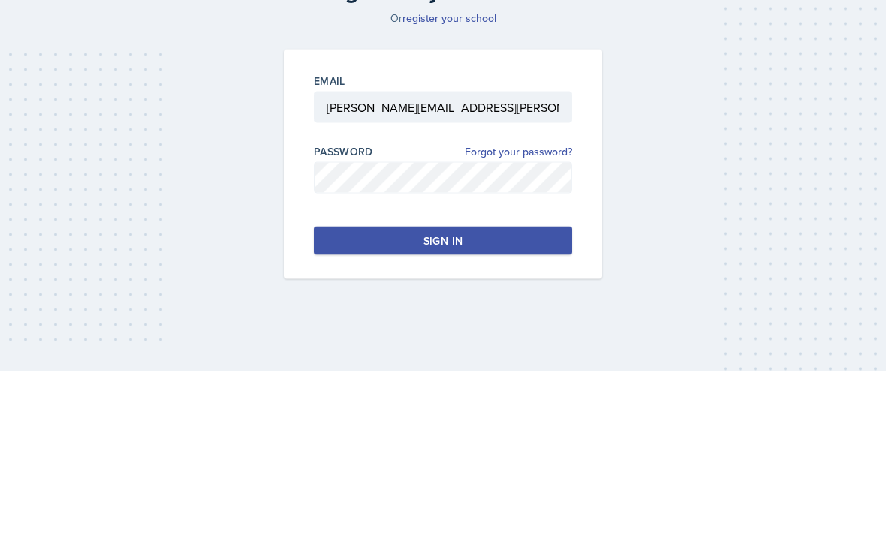
scroll to position [48, 0]
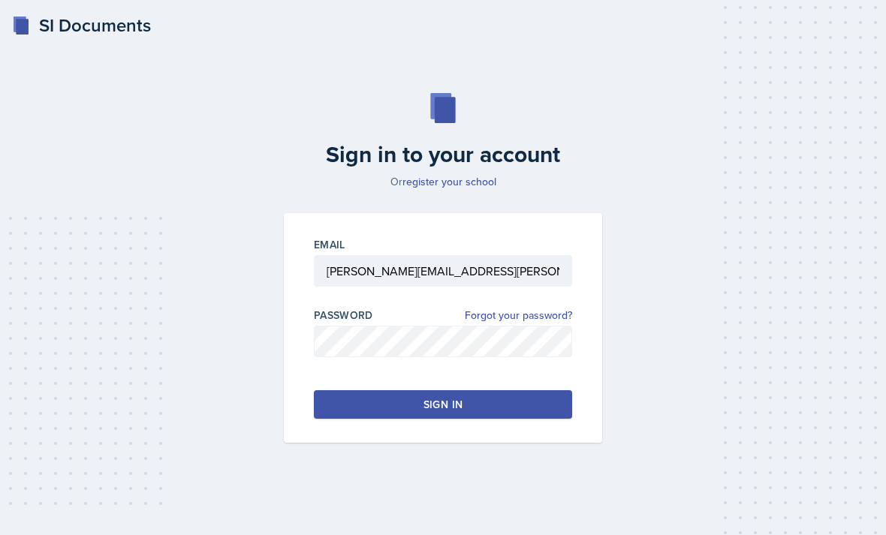
click at [510, 390] on button "Sign in" at bounding box center [443, 404] width 258 height 29
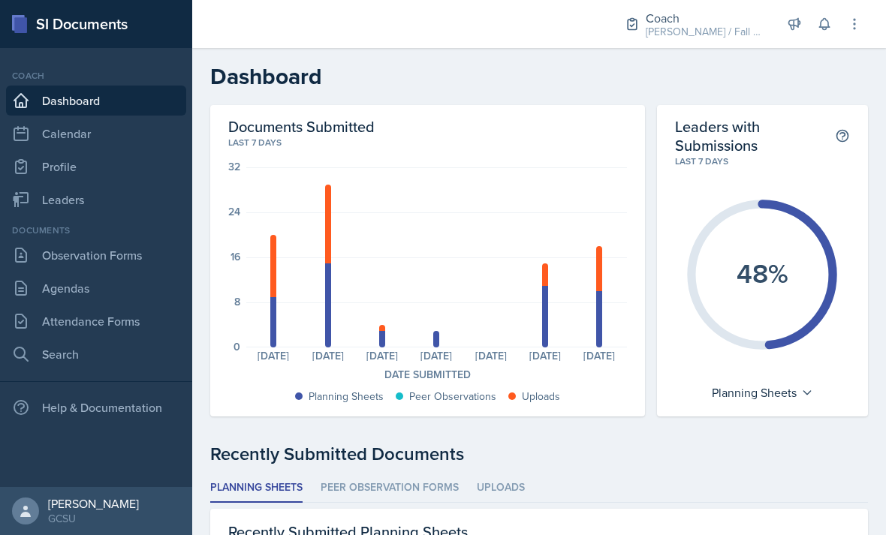
click at [141, 254] on link "Observation Forms" at bounding box center [96, 255] width 180 height 30
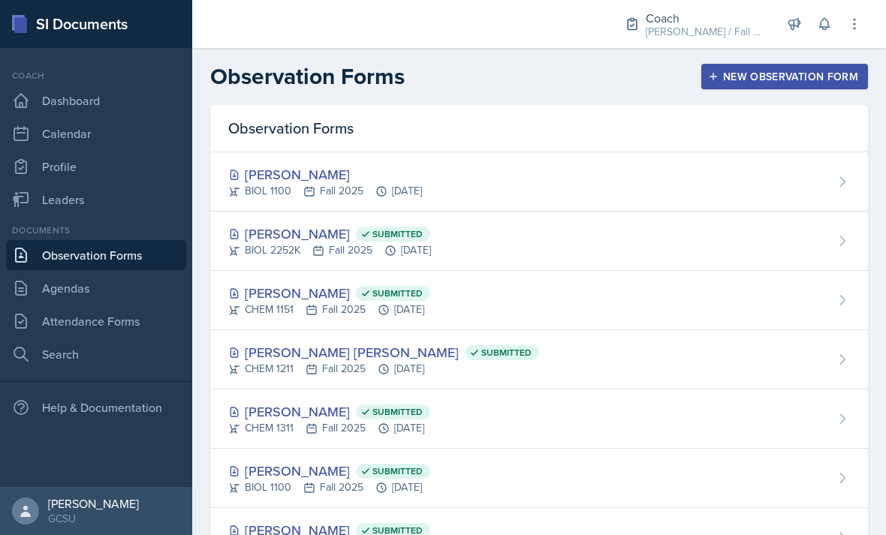
click at [125, 200] on link "Leaders" at bounding box center [96, 200] width 180 height 30
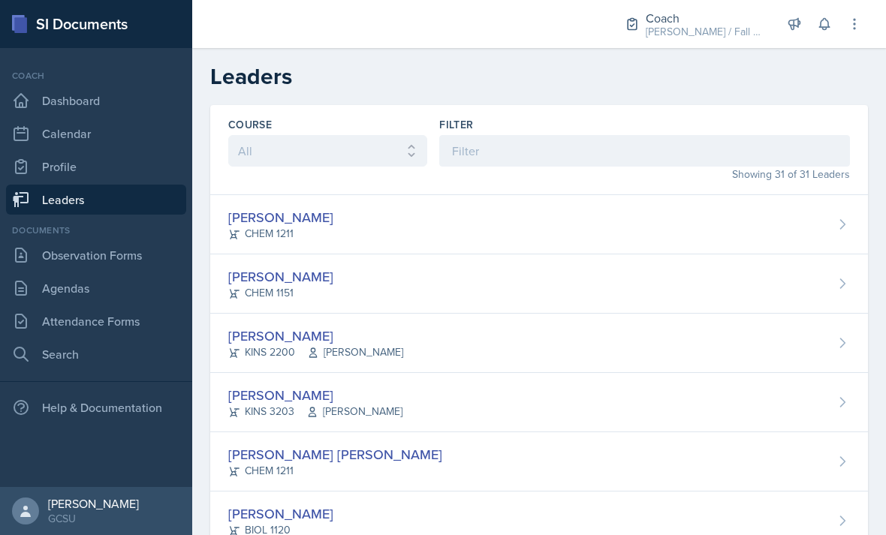
click at [454, 232] on div "Lucy Artime CHEM 1211" at bounding box center [539, 224] width 658 height 59
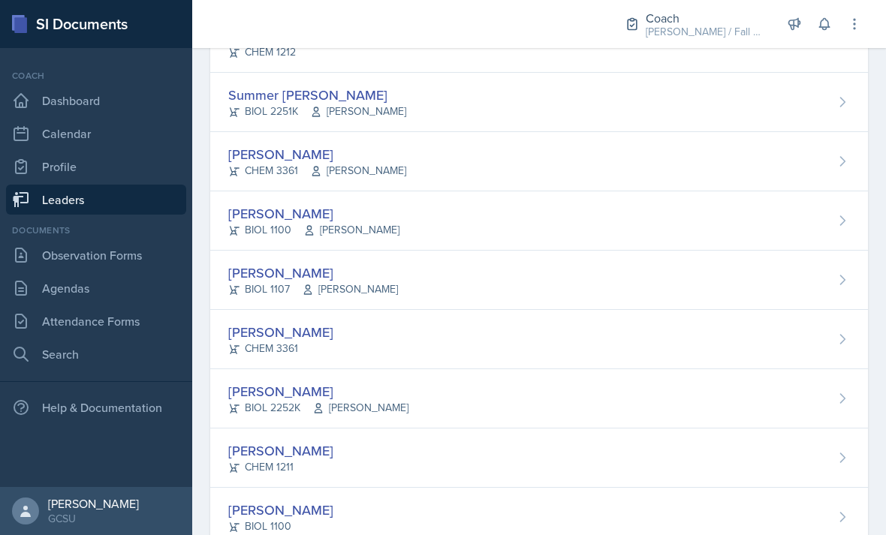
scroll to position [1485, 0]
click at [436, 529] on div "Sophia Williams BIOL 1100" at bounding box center [539, 518] width 658 height 59
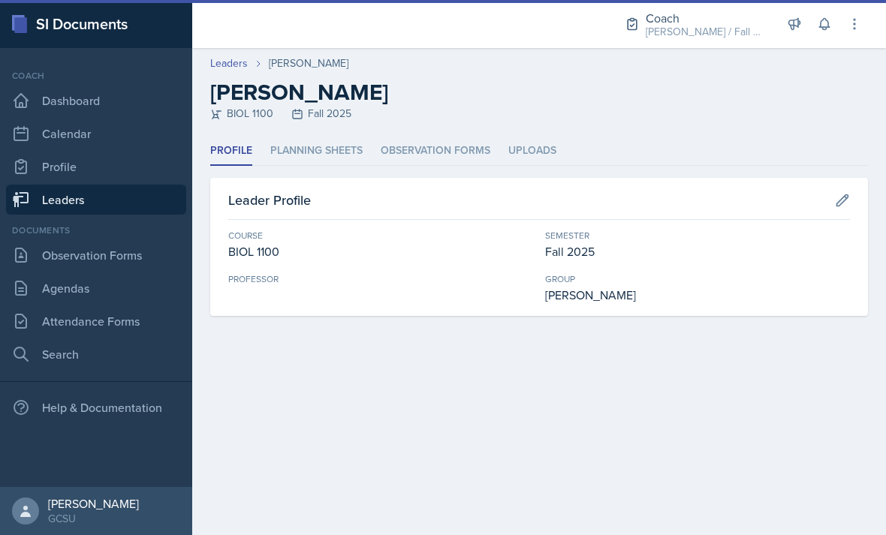
click at [340, 143] on li "Planning Sheets" at bounding box center [316, 151] width 92 height 29
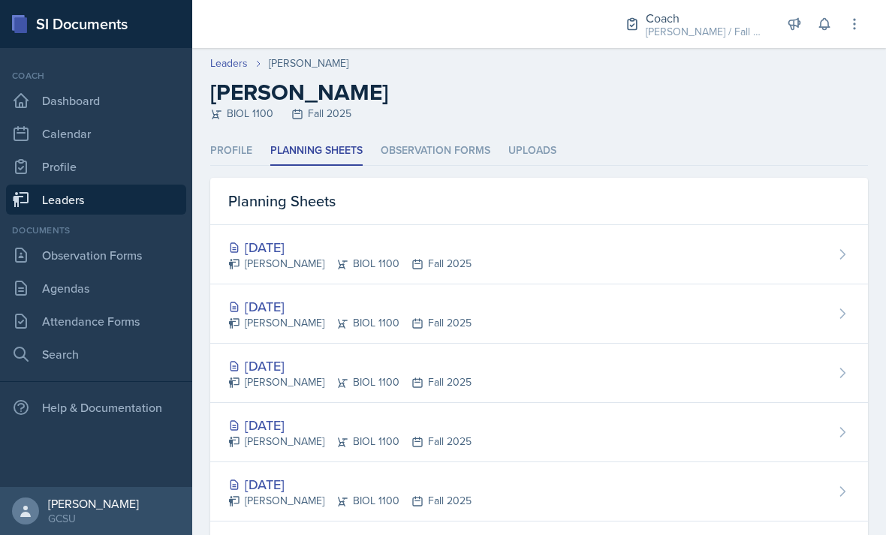
click at [465, 251] on div "Sep 29th, 2025 Sophia Williams BIOL 1100 Fall 2025" at bounding box center [539, 254] width 658 height 59
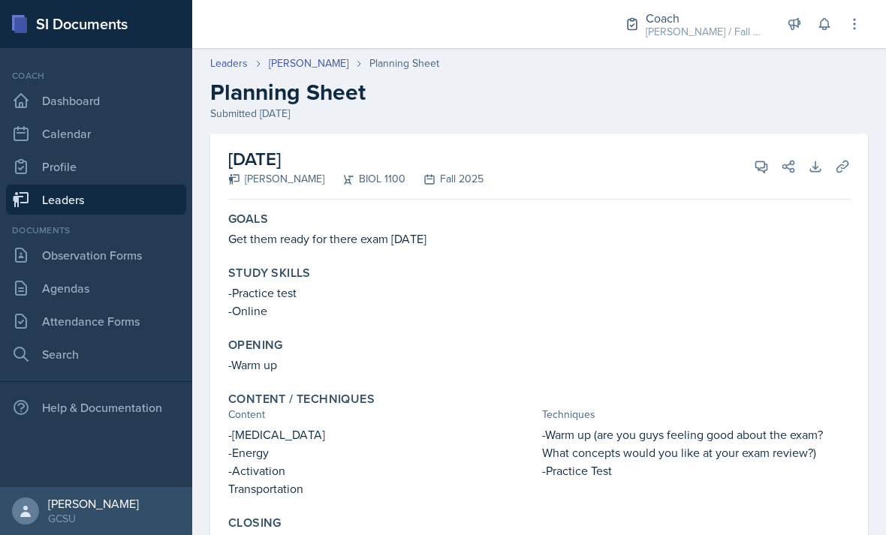
click at [320, 56] on link "[PERSON_NAME]" at bounding box center [309, 64] width 80 height 16
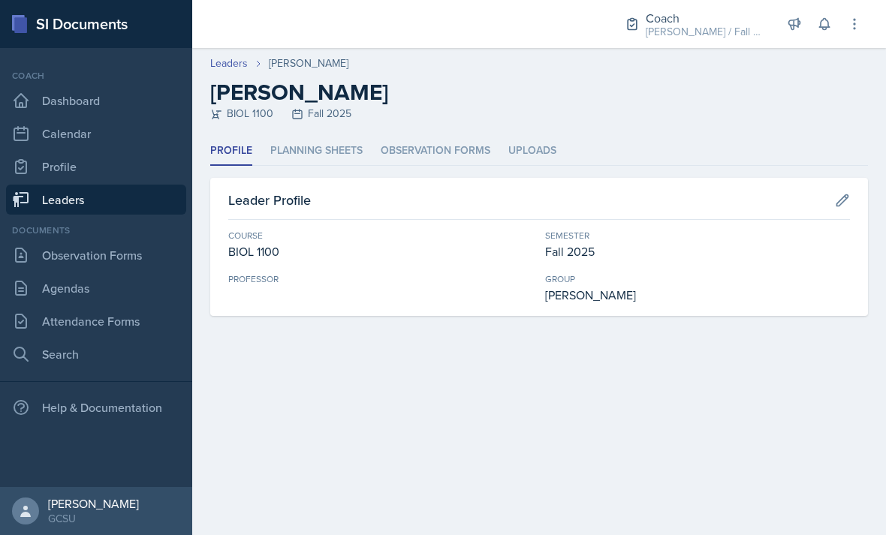
click at [361, 138] on li "Planning Sheets" at bounding box center [316, 151] width 92 height 29
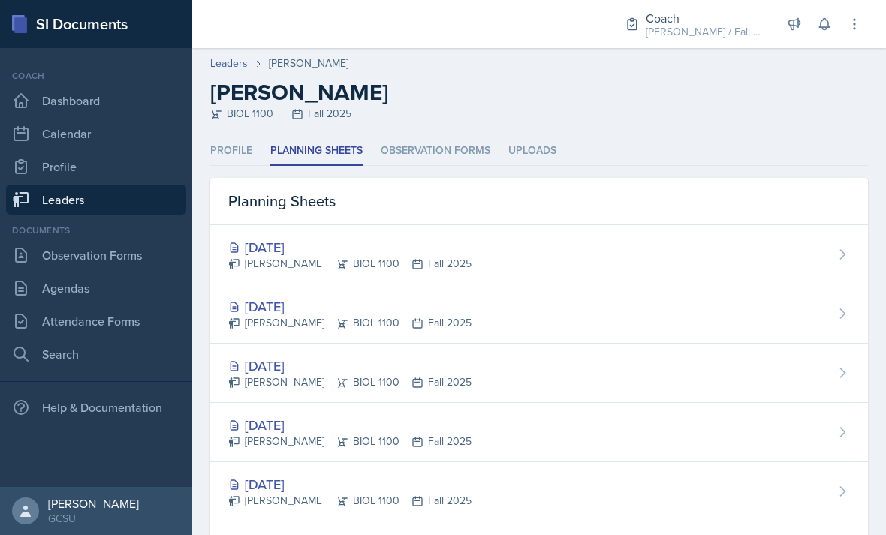
click at [314, 311] on div "[DATE]" at bounding box center [349, 306] width 243 height 20
